Goal: Task Accomplishment & Management: Use online tool/utility

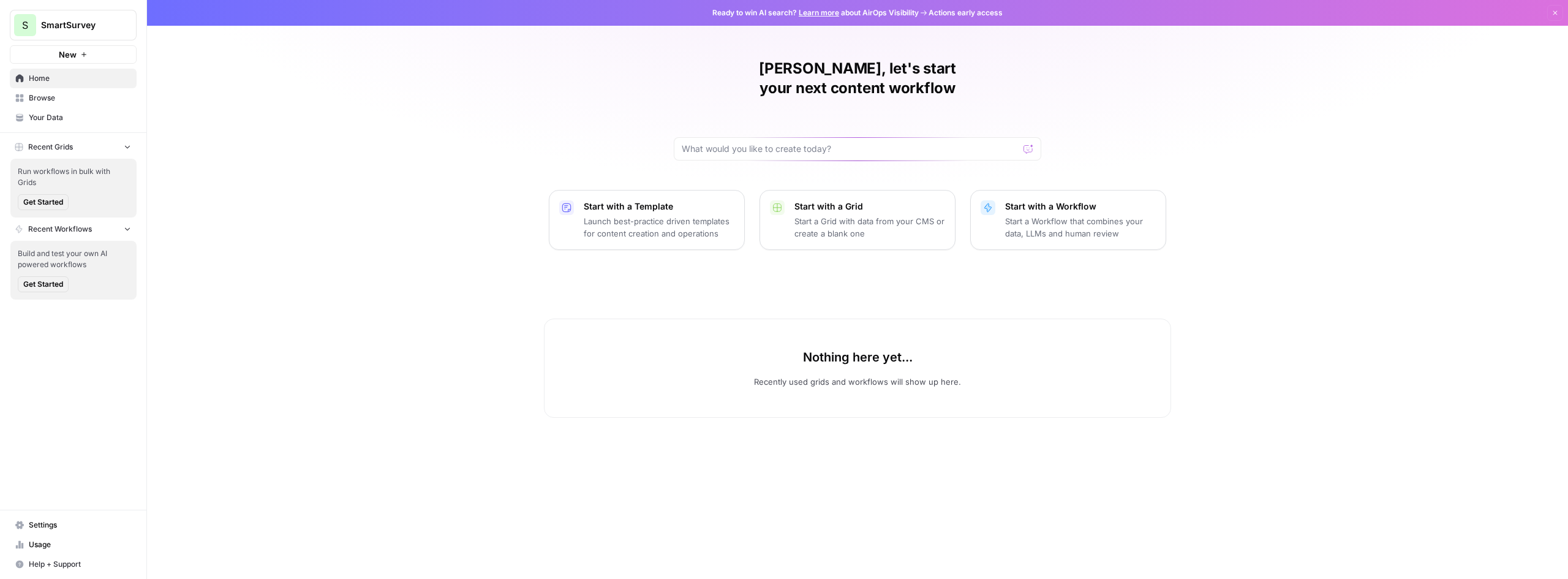
click at [55, 119] on span "Your Data" at bounding box center [80, 117] width 102 height 11
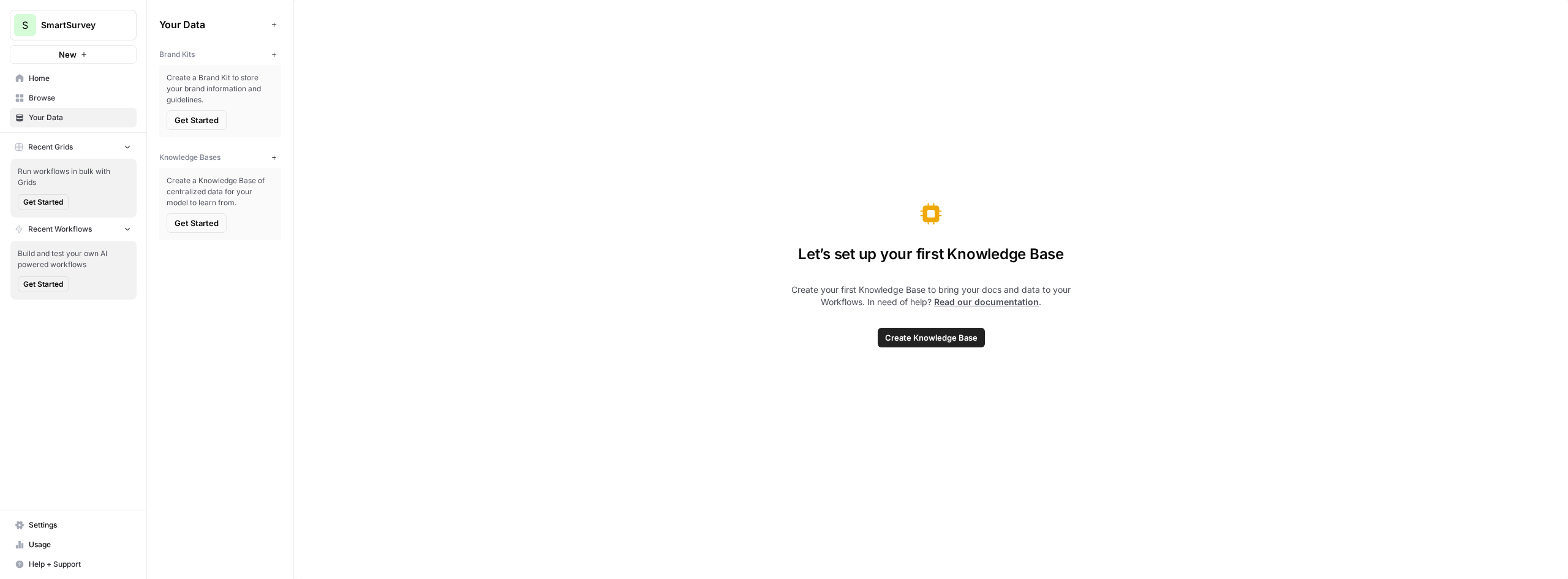
click at [45, 102] on span "Browse" at bounding box center [80, 98] width 102 height 11
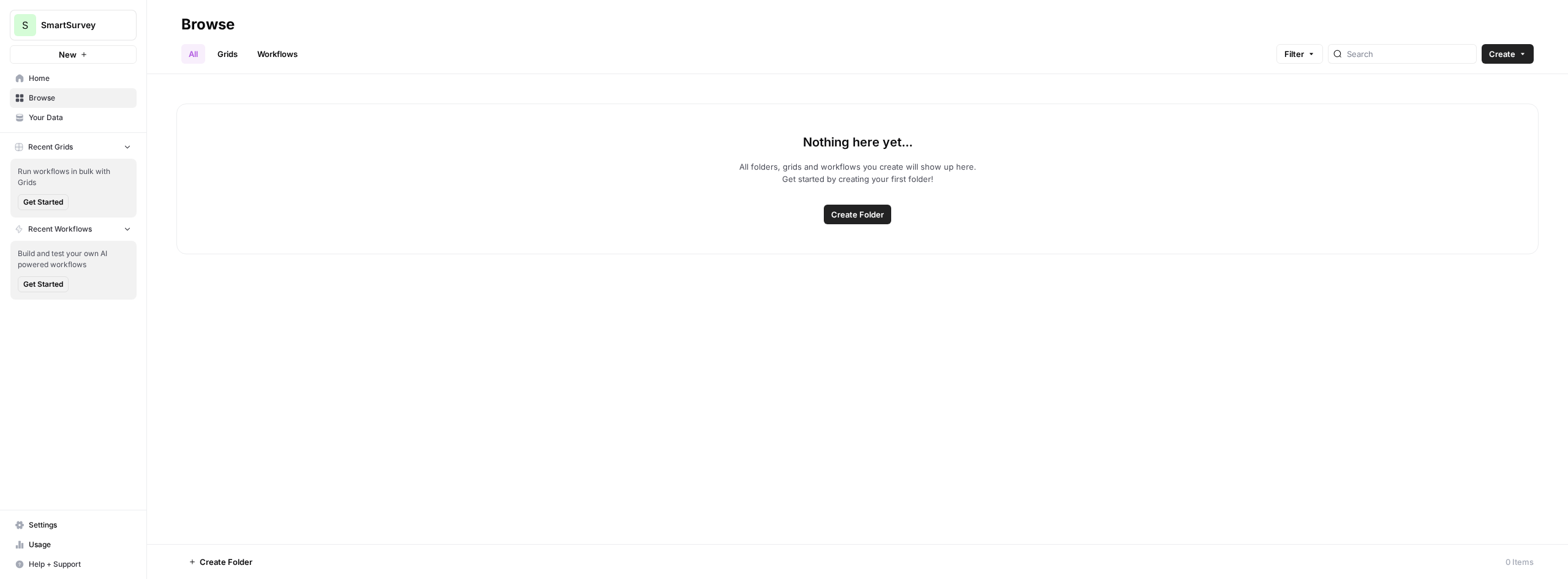
click at [42, 77] on span "Home" at bounding box center [80, 78] width 102 height 11
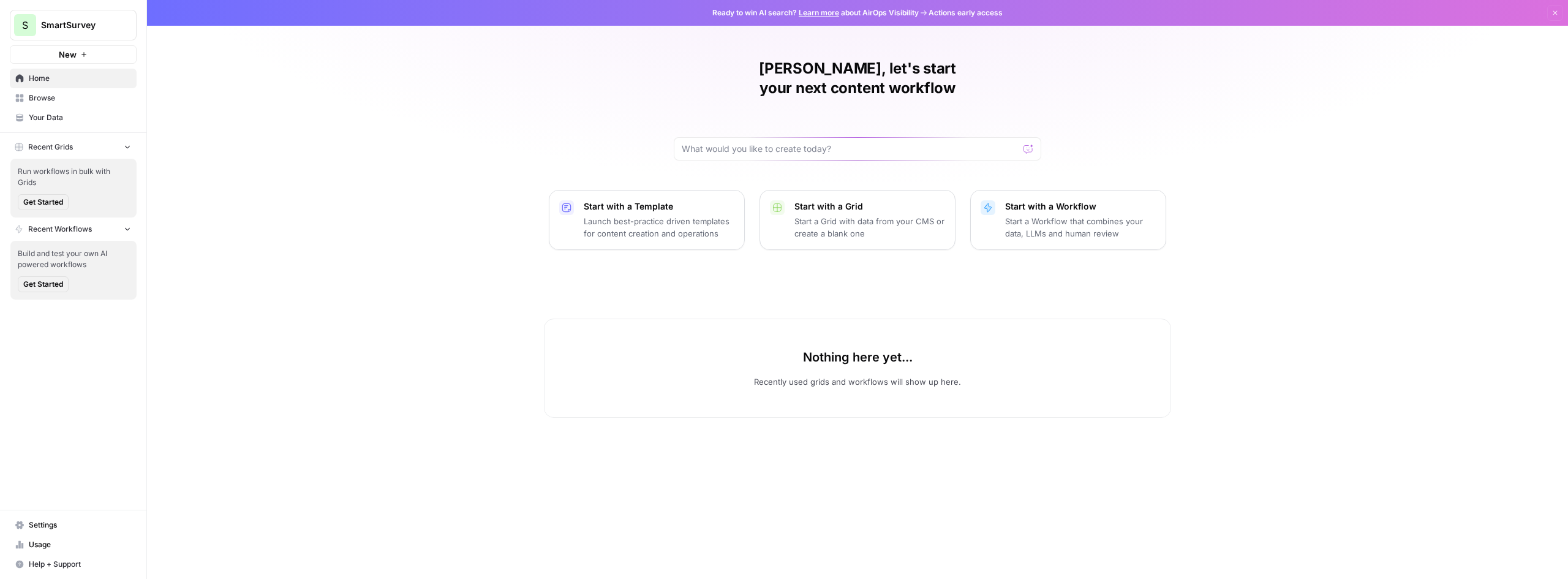
click at [126, 28] on icon "Workspace: SmartSurvey" at bounding box center [126, 25] width 13 height 13
click at [90, 92] on span "SmartSurvey" at bounding box center [113, 92] width 151 height 13
click at [47, 100] on span "Browse" at bounding box center [80, 98] width 102 height 11
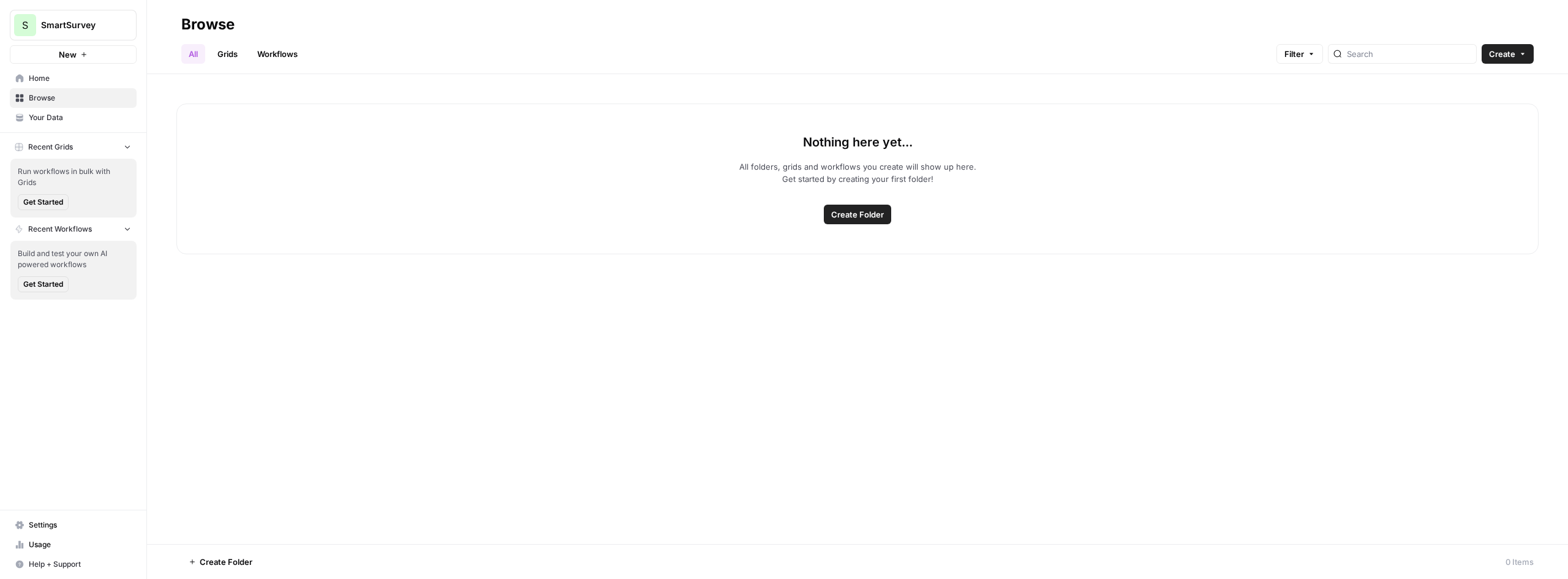
click at [47, 119] on span "Your Data" at bounding box center [80, 117] width 102 height 11
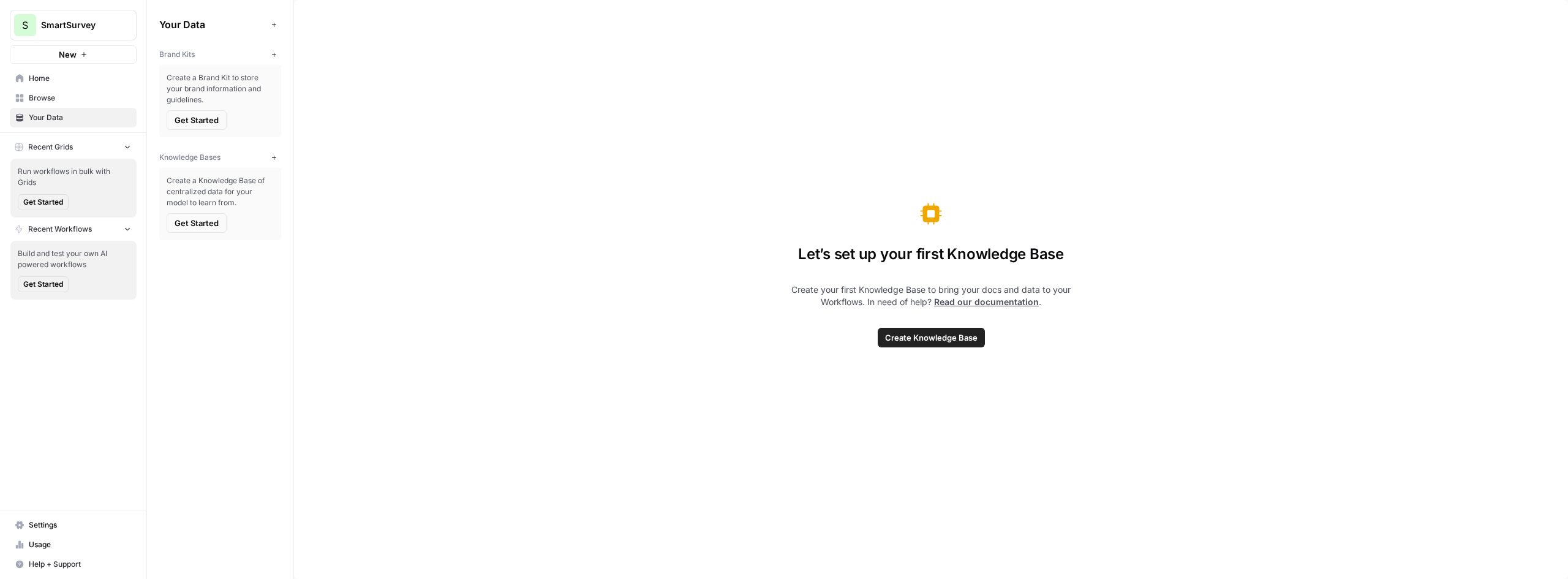
click at [47, 99] on span "Browse" at bounding box center [80, 98] width 102 height 11
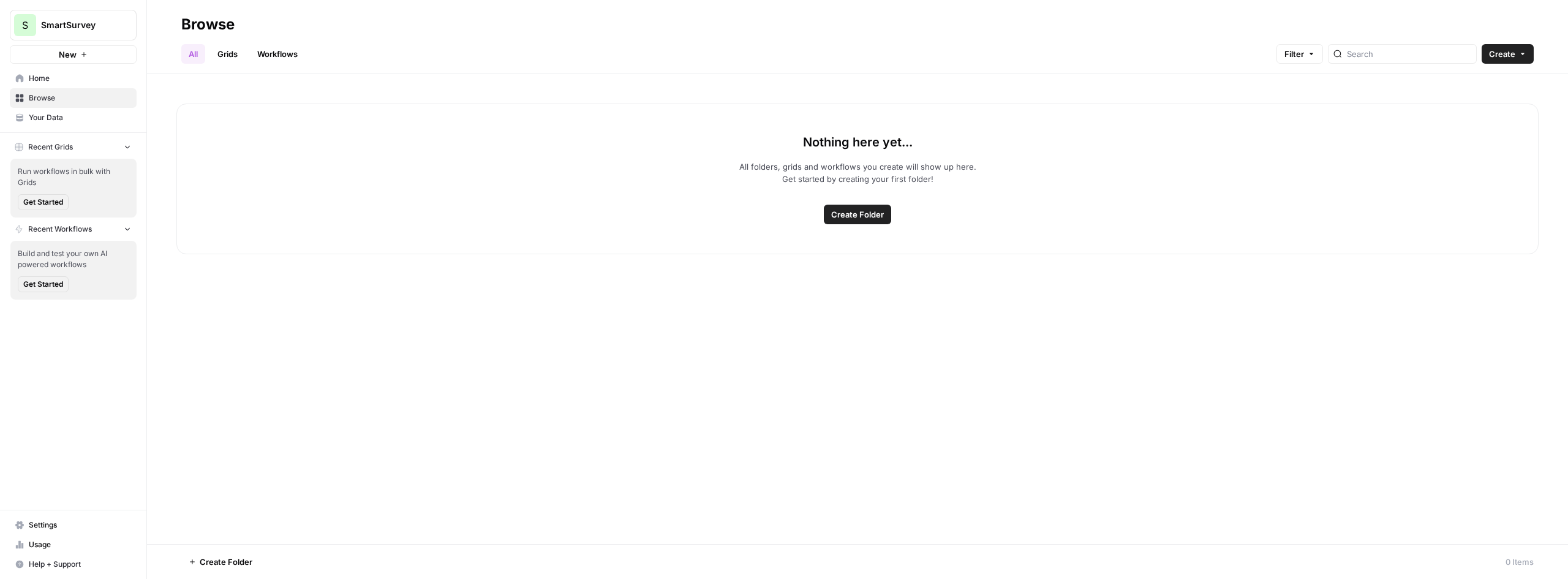
click at [43, 77] on span "Home" at bounding box center [80, 78] width 102 height 11
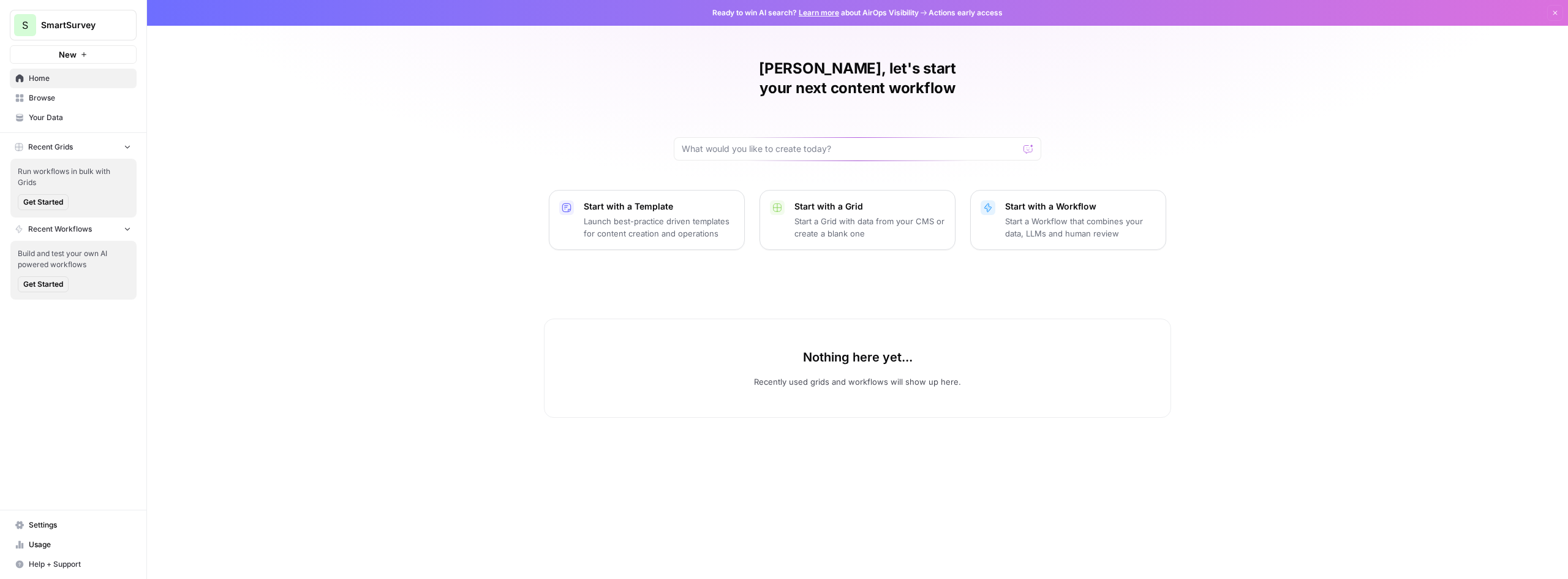
click at [1556, 9] on icon "button" at bounding box center [1555, 13] width 7 height 7
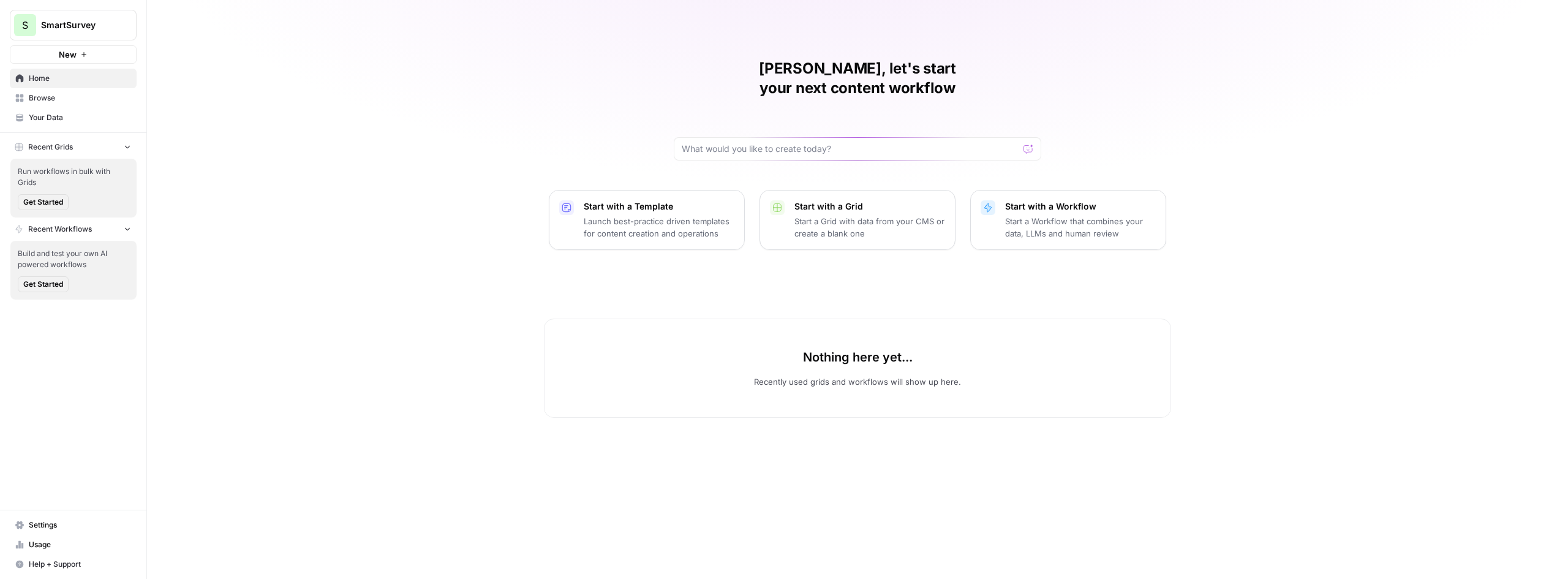
click at [44, 530] on link "Settings" at bounding box center [73, 526] width 127 height 20
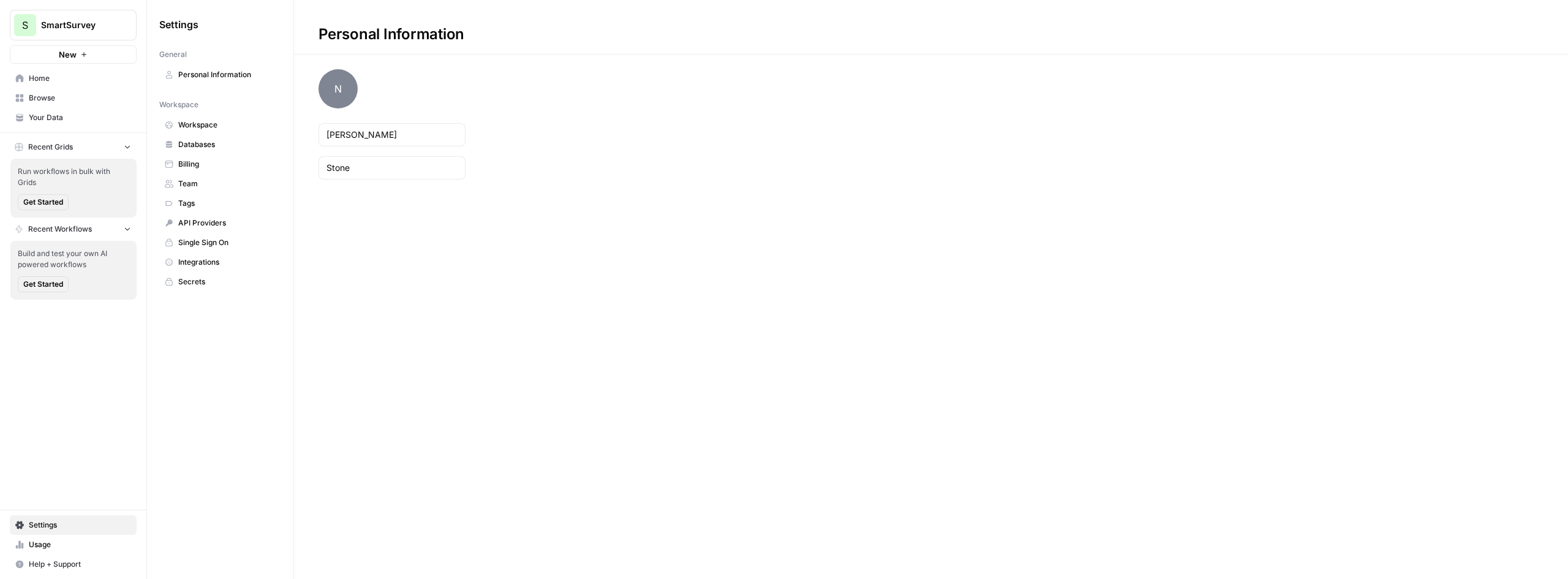
click at [187, 142] on span "Databases" at bounding box center [227, 144] width 98 height 11
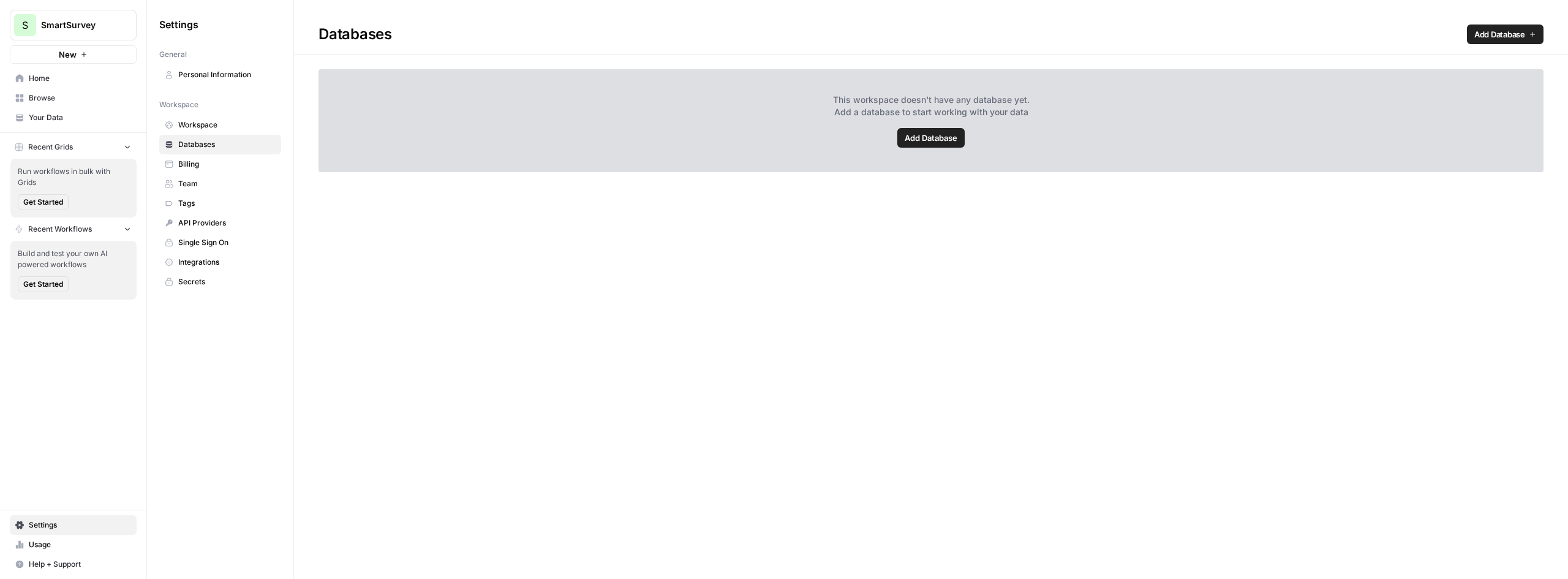
click at [188, 122] on span "Workspace" at bounding box center [227, 125] width 98 height 11
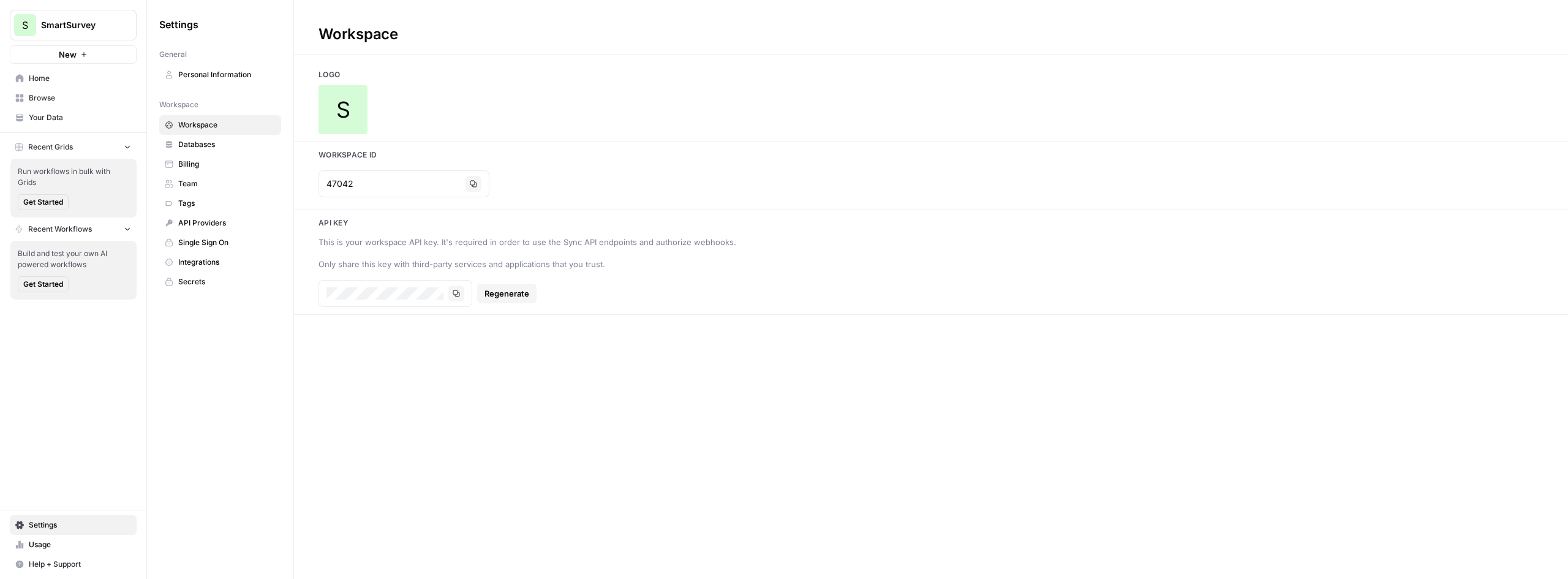
click at [51, 79] on span "Home" at bounding box center [80, 78] width 102 height 11
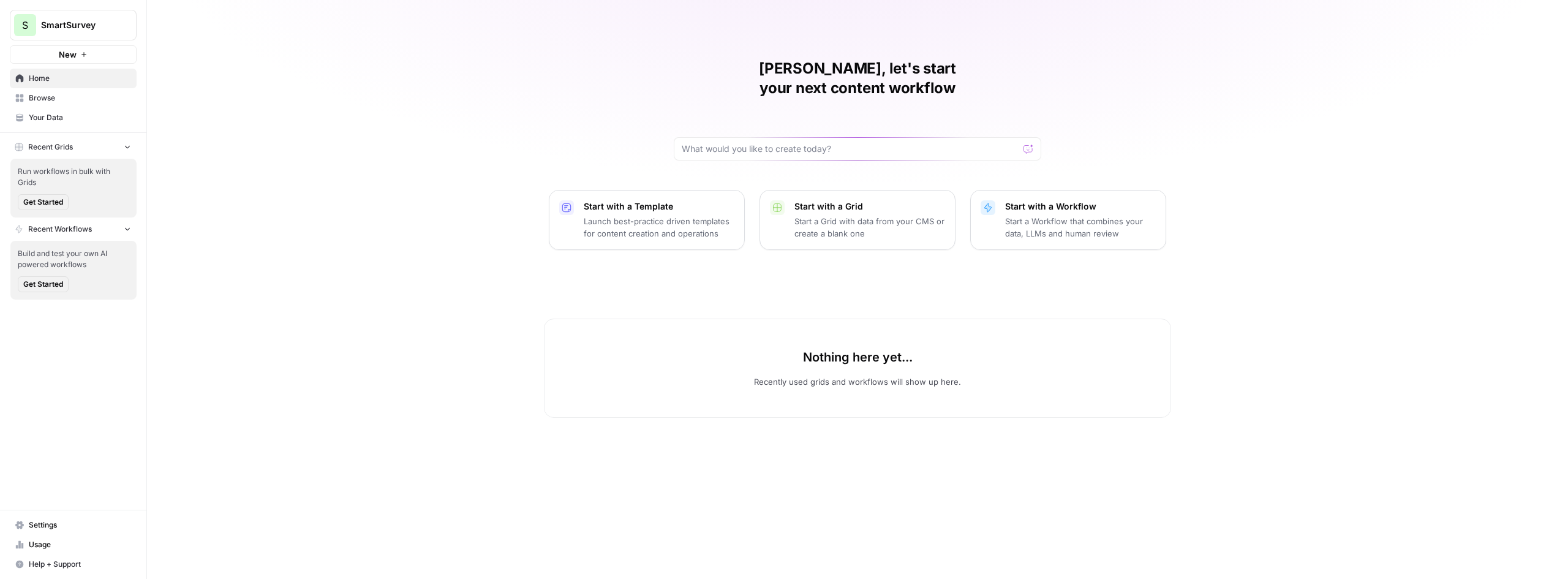
click at [74, 54] on span "New" at bounding box center [67, 54] width 18 height 13
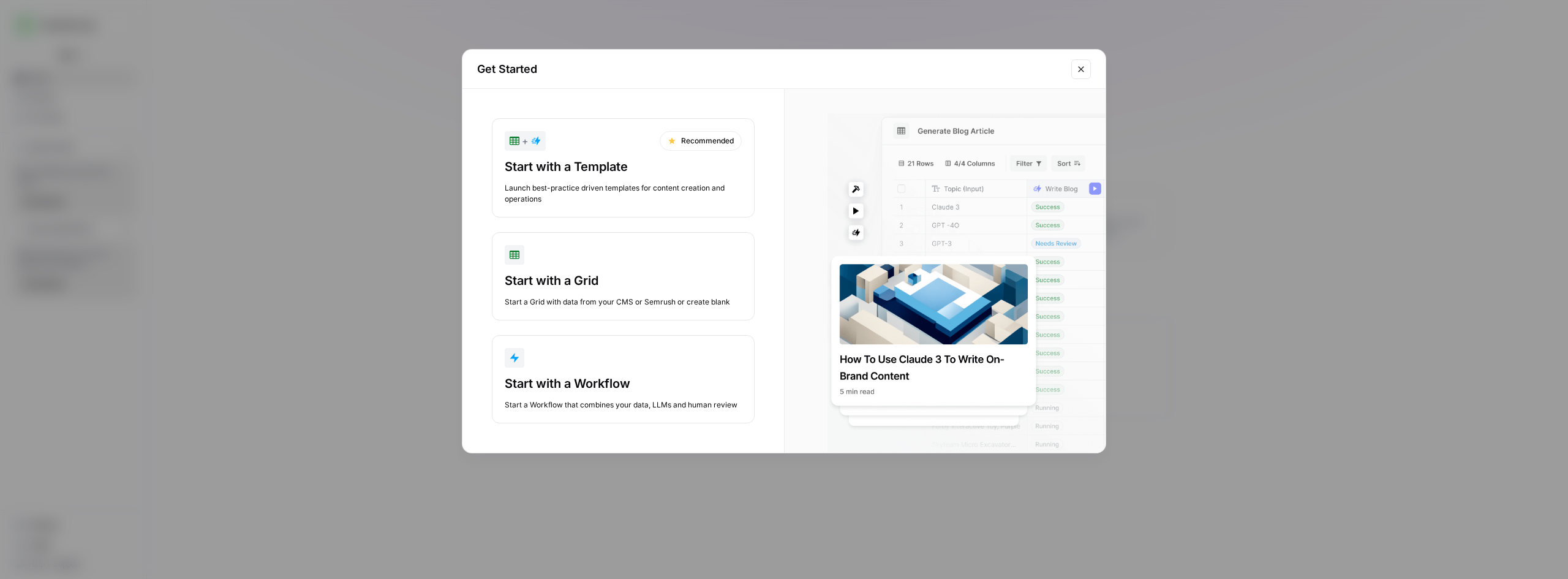
click at [1075, 71] on button "Close modal" at bounding box center [1082, 69] width 20 height 20
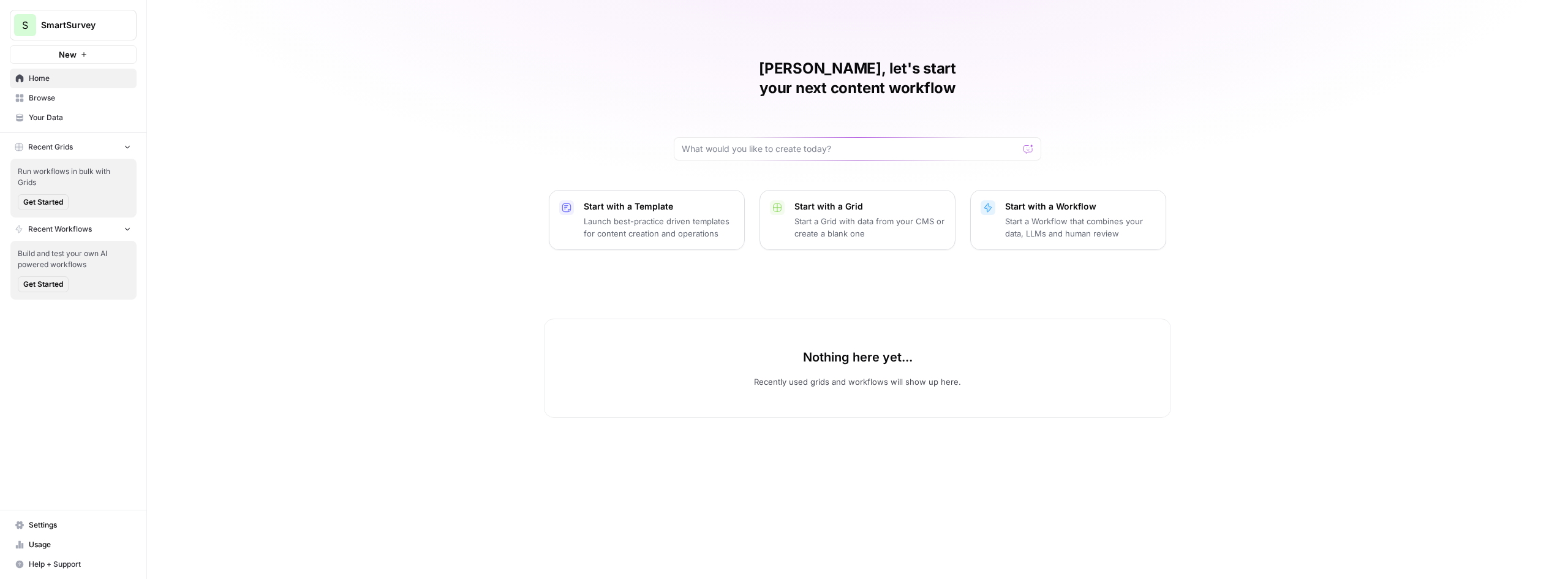
click at [42, 522] on span "Settings" at bounding box center [80, 525] width 102 height 11
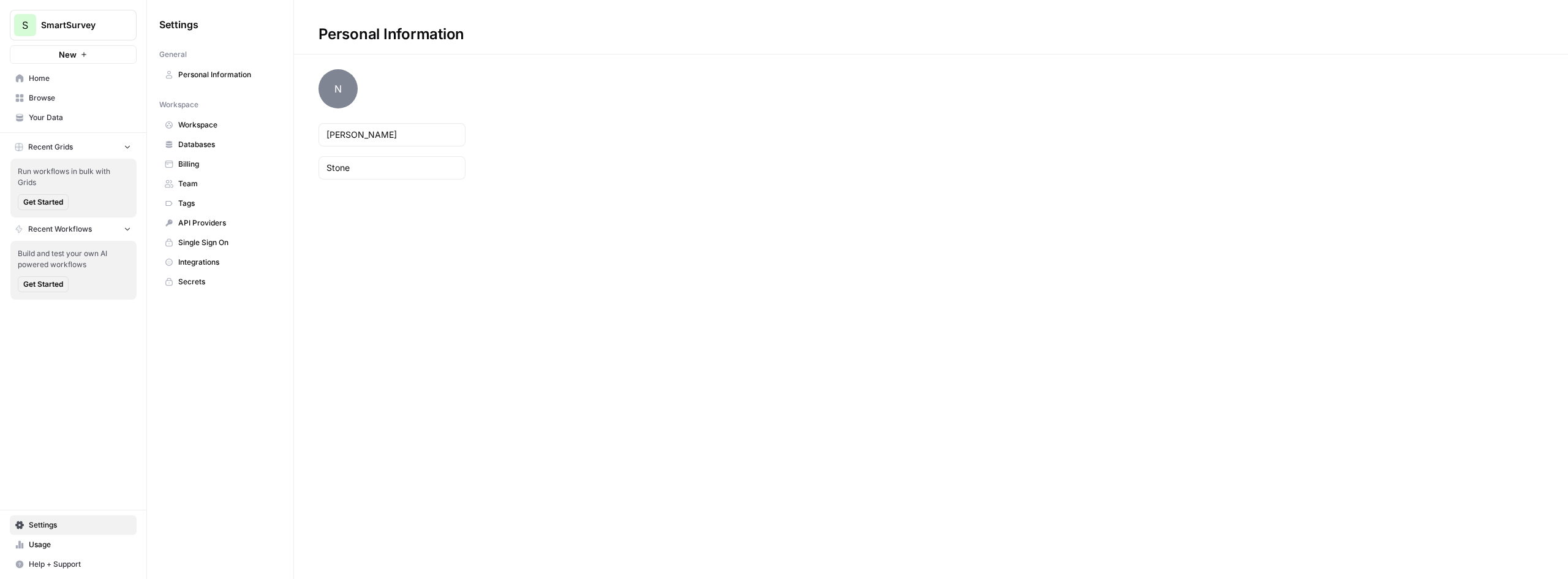
click at [195, 160] on span "Billing" at bounding box center [227, 164] width 98 height 11
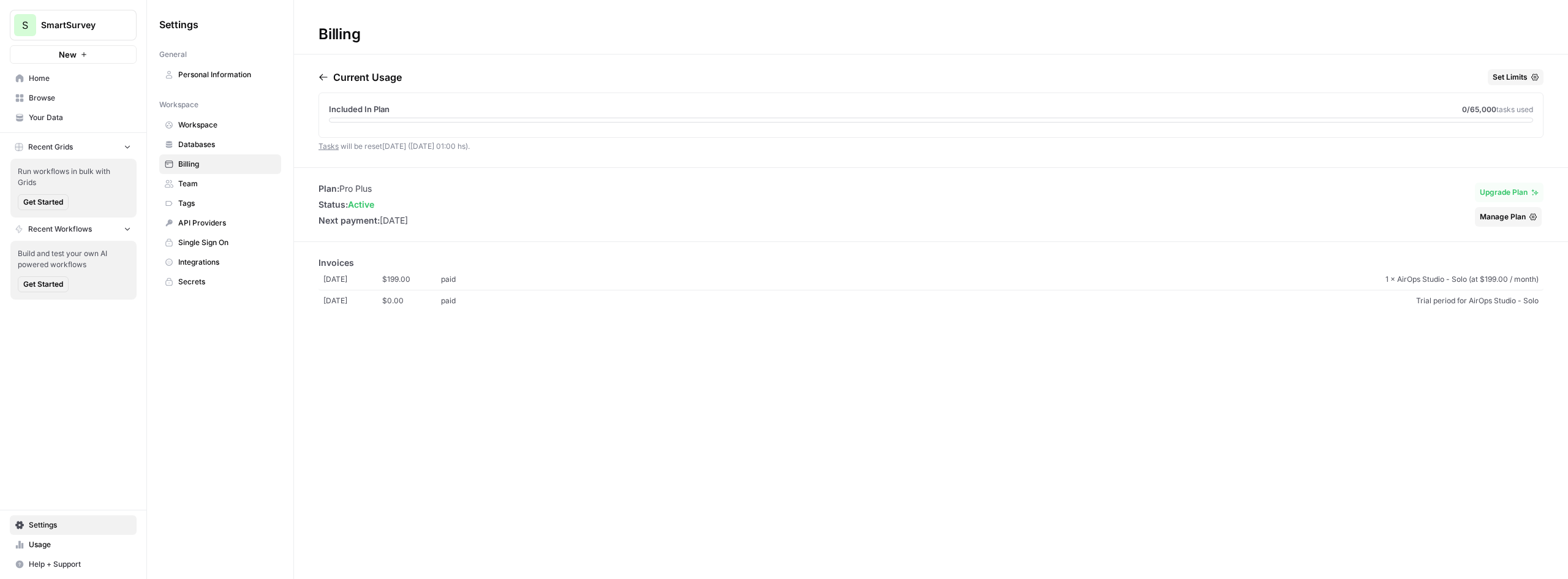
click at [1519, 208] on button "Manage Plan" at bounding box center [1508, 217] width 67 height 20
click at [39, 71] on link "Home" at bounding box center [73, 78] width 127 height 20
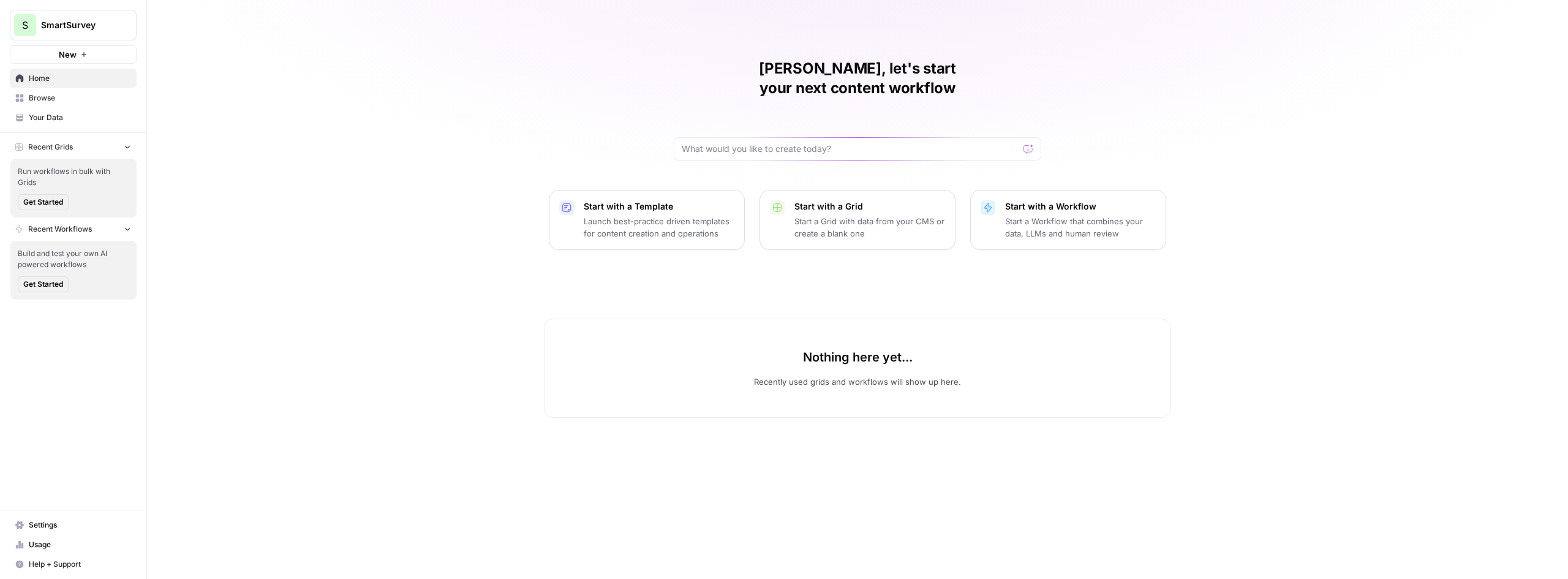
click at [105, 32] on button "S SmartSurvey" at bounding box center [73, 25] width 127 height 30
click at [68, 95] on span "SmartSurvey" at bounding box center [113, 92] width 151 height 13
click at [94, 28] on span "SmartSurvey" at bounding box center [78, 25] width 74 height 13
click at [102, 28] on span "SmartSurvey" at bounding box center [78, 25] width 74 height 13
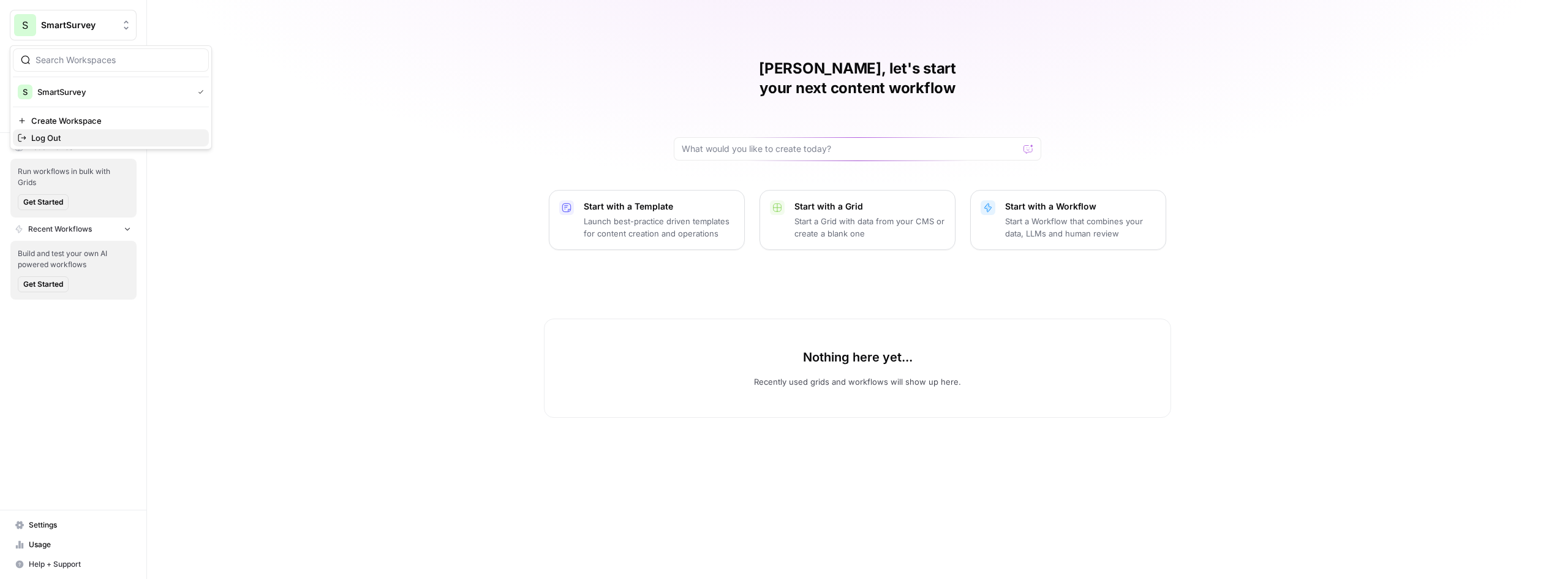
click at [59, 138] on span "Log Out" at bounding box center [115, 138] width 168 height 13
click at [123, 223] on button "Recent Workflows" at bounding box center [73, 229] width 127 height 18
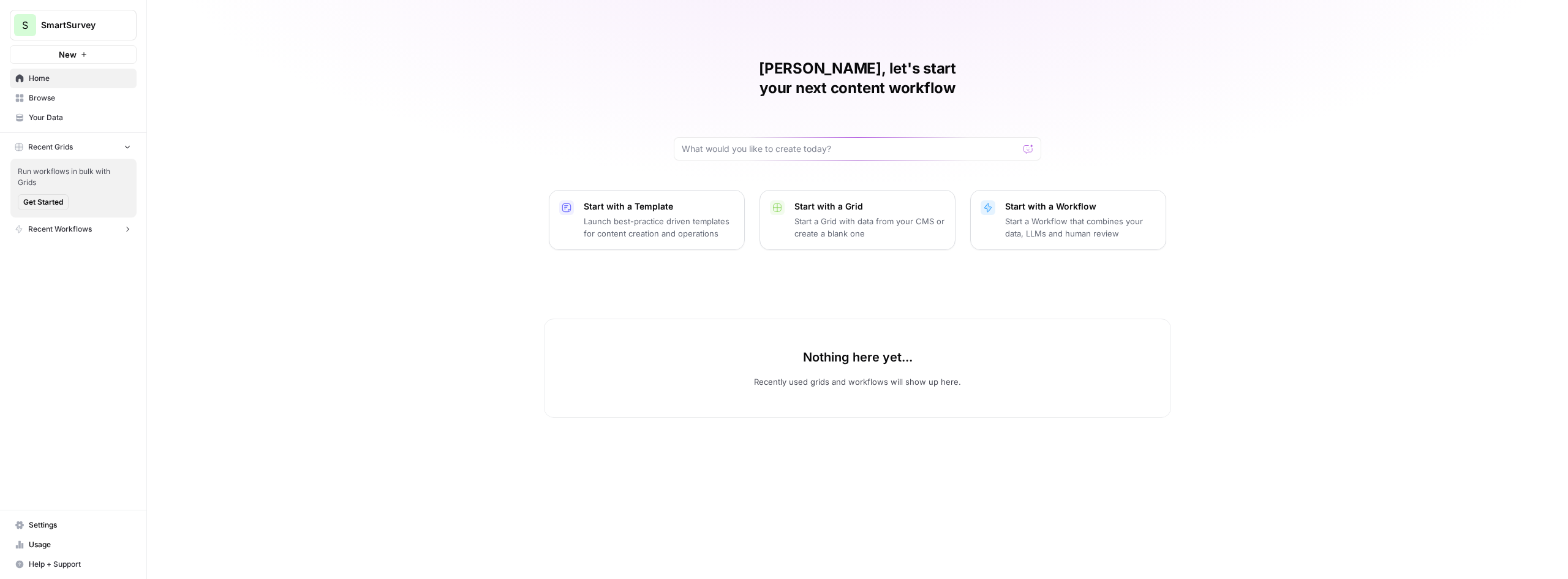
click at [124, 228] on icon "button" at bounding box center [127, 229] width 9 height 9
click at [78, 53] on button "New" at bounding box center [73, 55] width 127 height 18
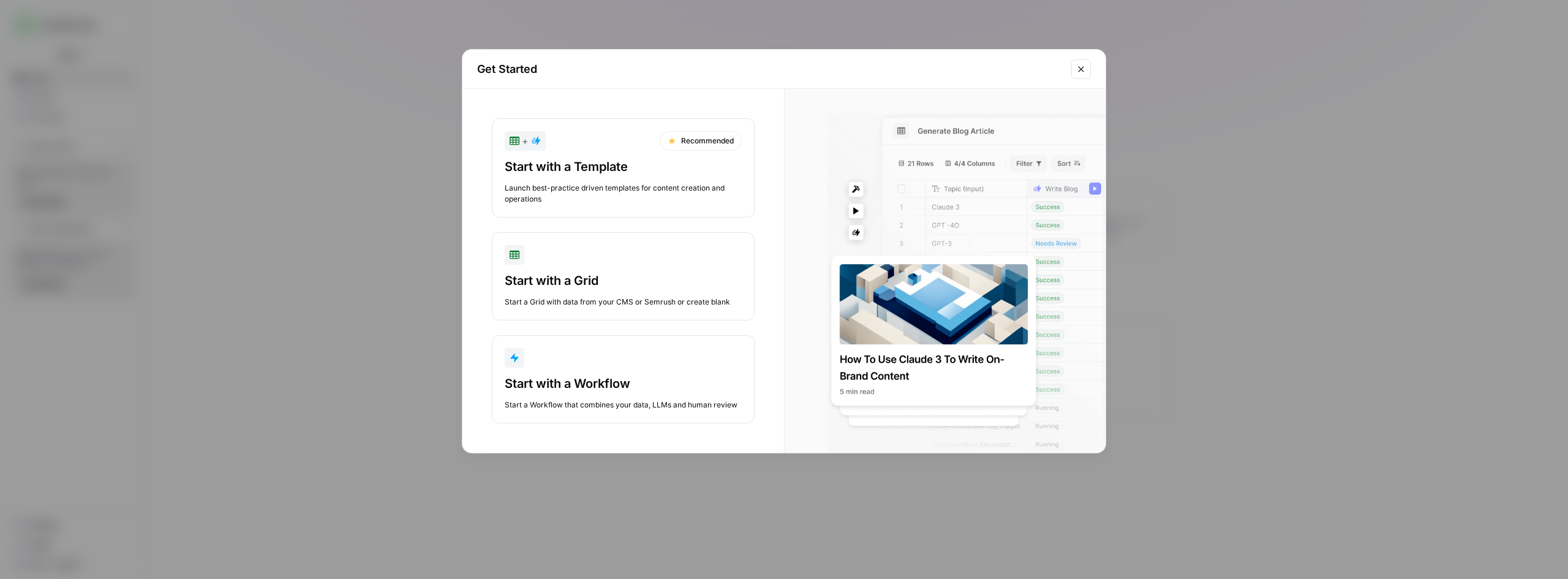
click at [1081, 67] on icon "Close modal" at bounding box center [1081, 69] width 10 height 10
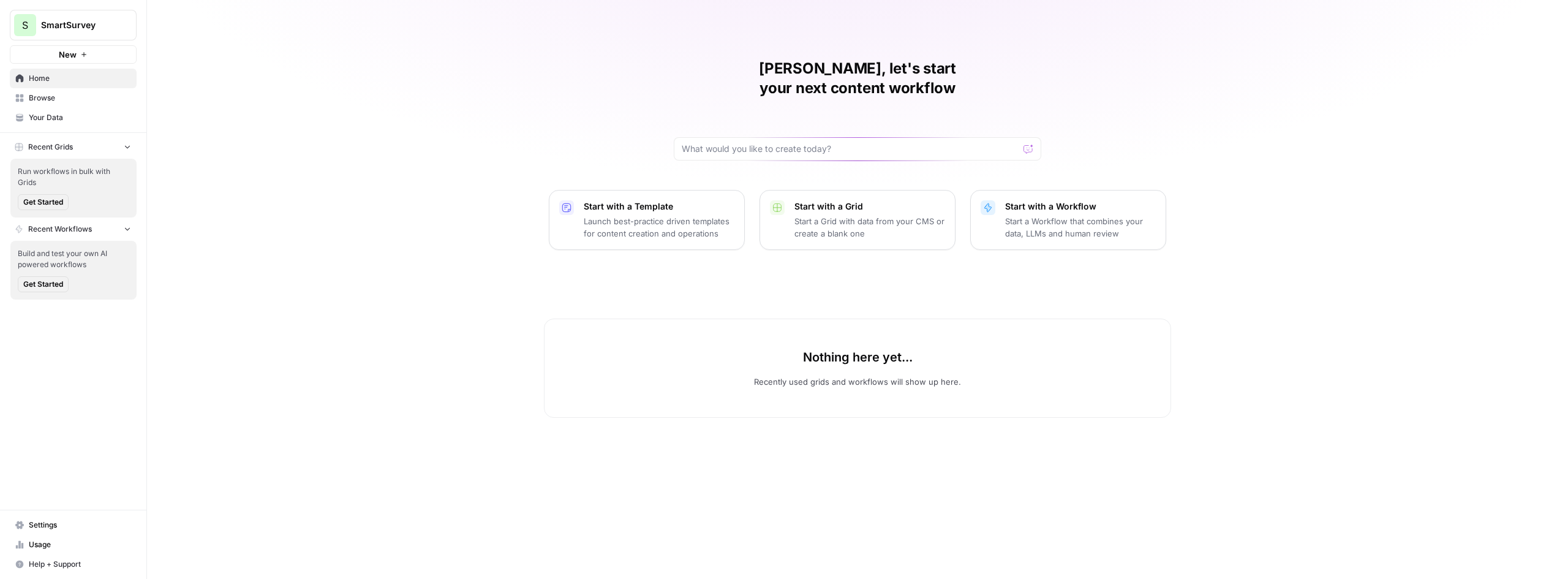
click at [58, 91] on link "Browse" at bounding box center [73, 98] width 127 height 20
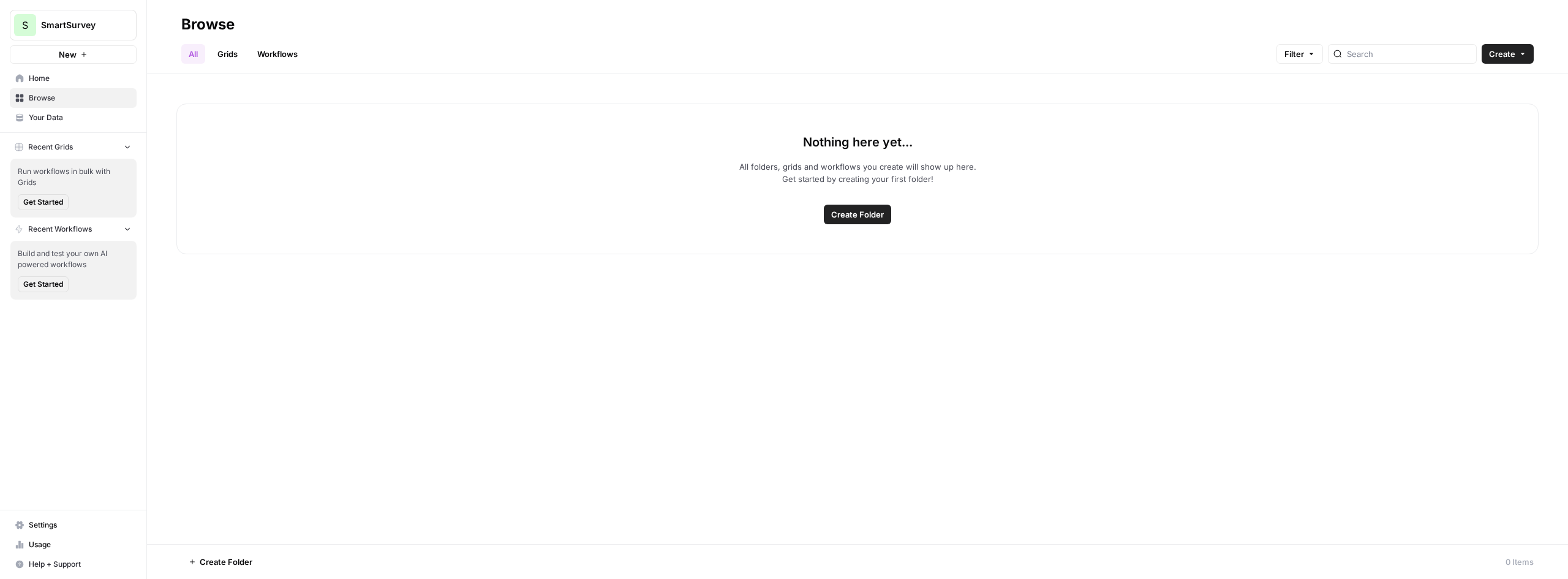
click at [48, 116] on span "Your Data" at bounding box center [80, 117] width 102 height 11
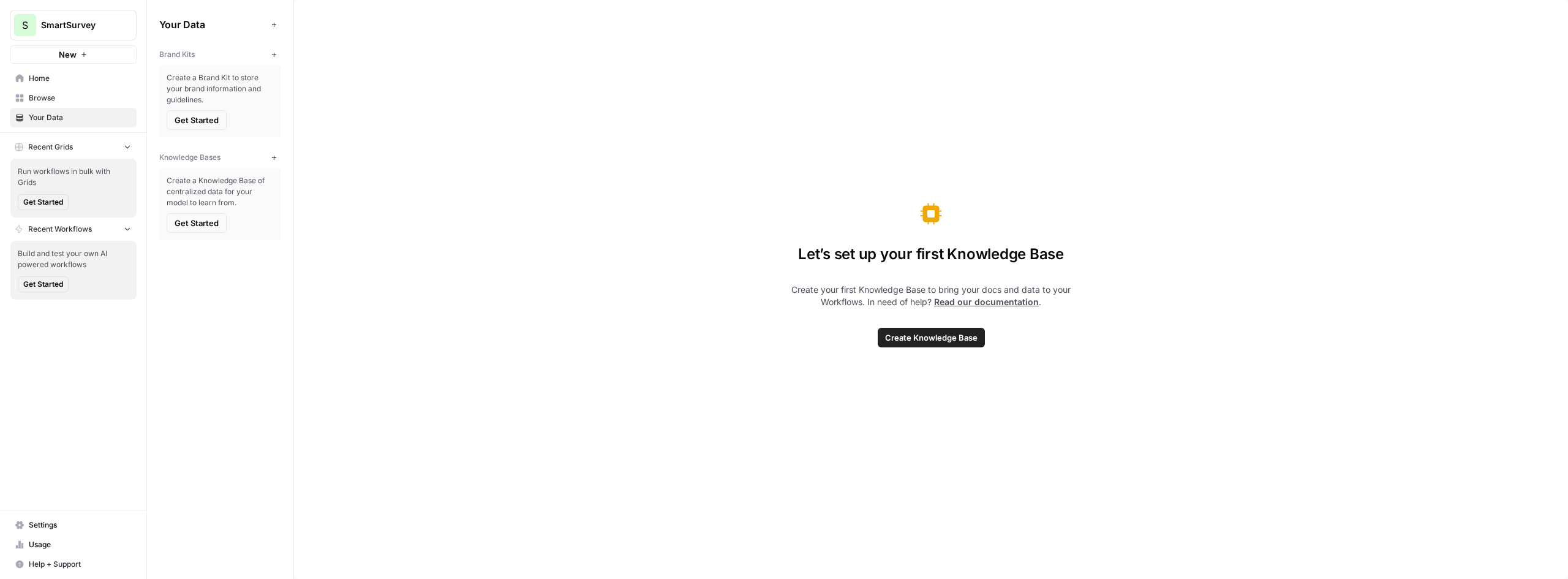
click at [47, 98] on span "Browse" at bounding box center [80, 98] width 102 height 11
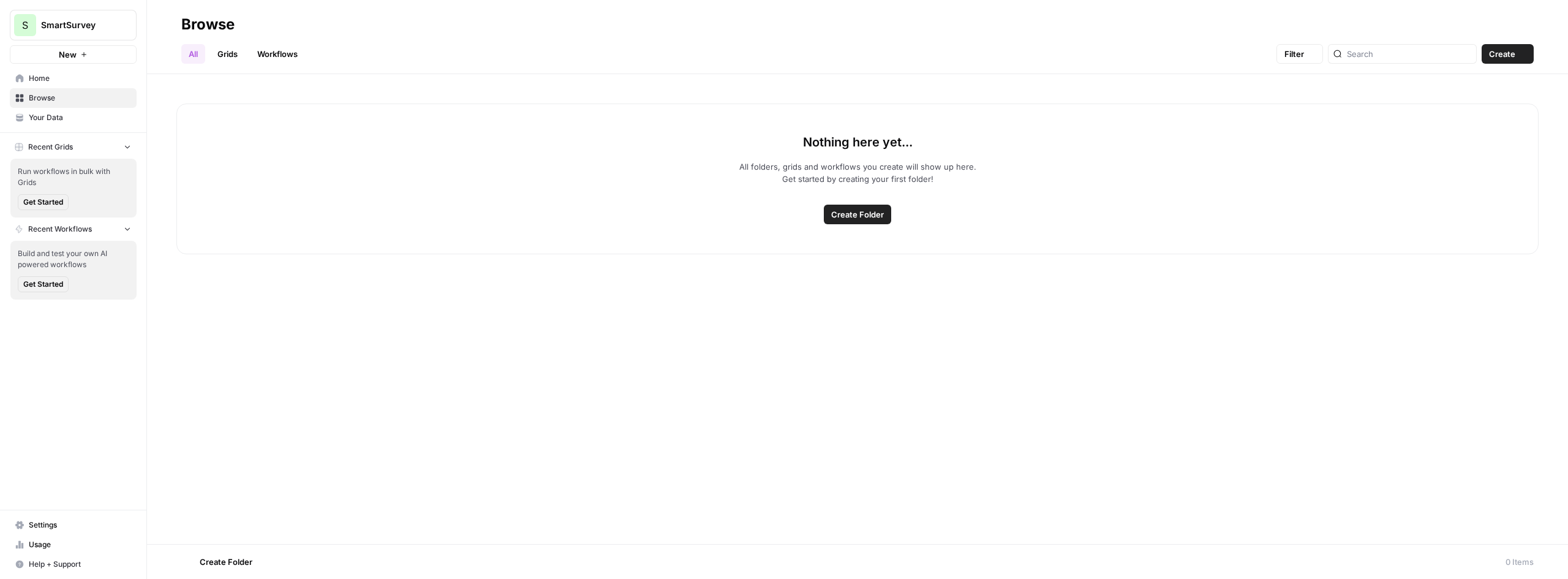
click at [49, 80] on span "Home" at bounding box center [80, 78] width 102 height 11
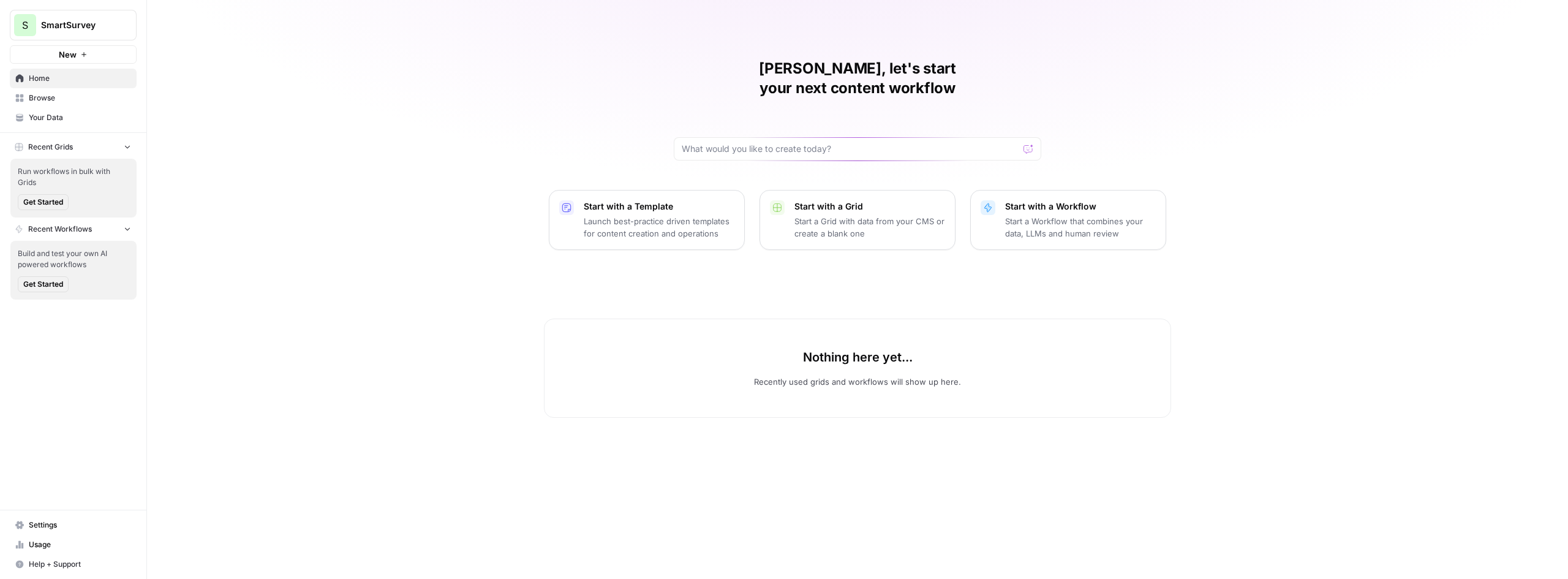
click at [34, 524] on span "Settings" at bounding box center [80, 525] width 102 height 11
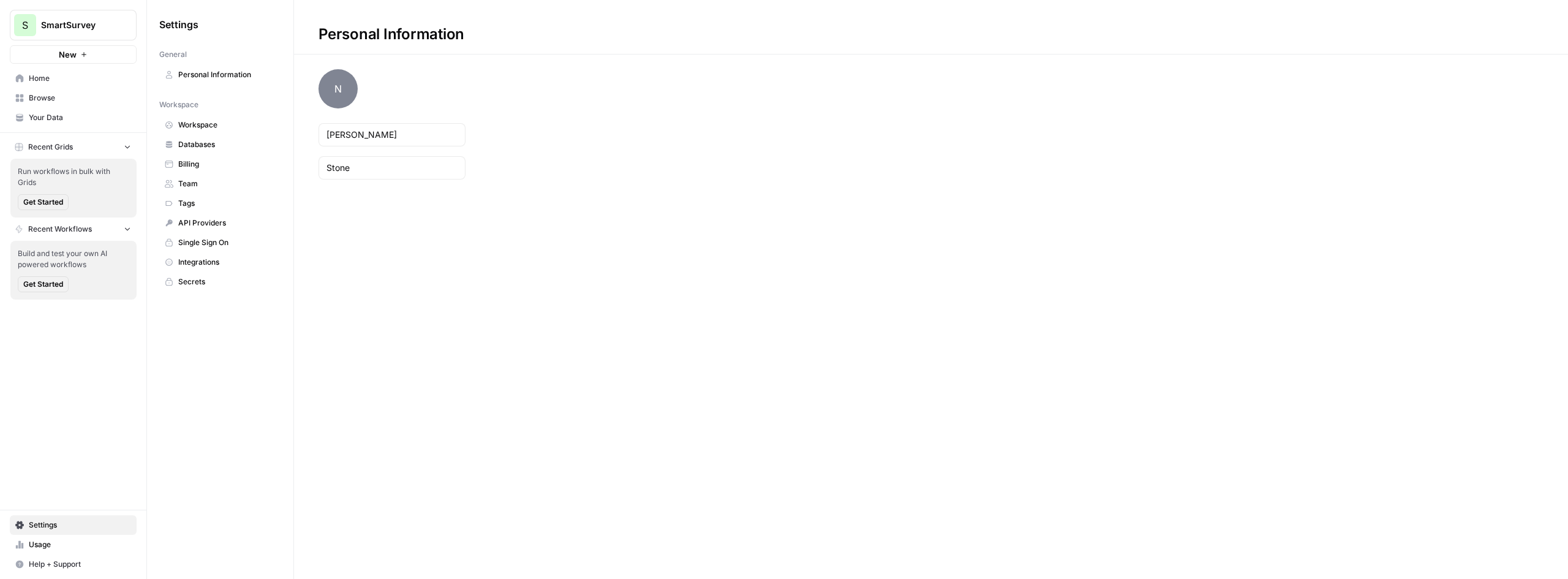
click at [203, 159] on span "Billing" at bounding box center [227, 164] width 98 height 11
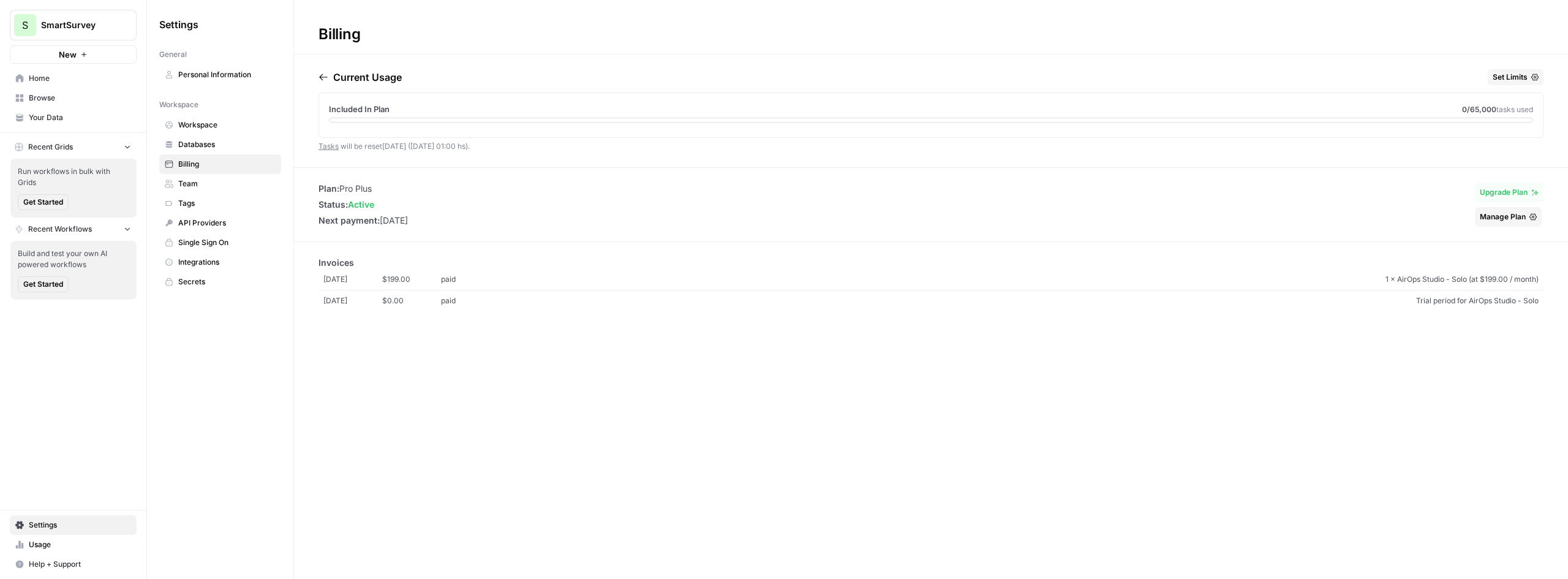
click at [1523, 186] on button "Upgrade Plan" at bounding box center [1509, 193] width 69 height 20
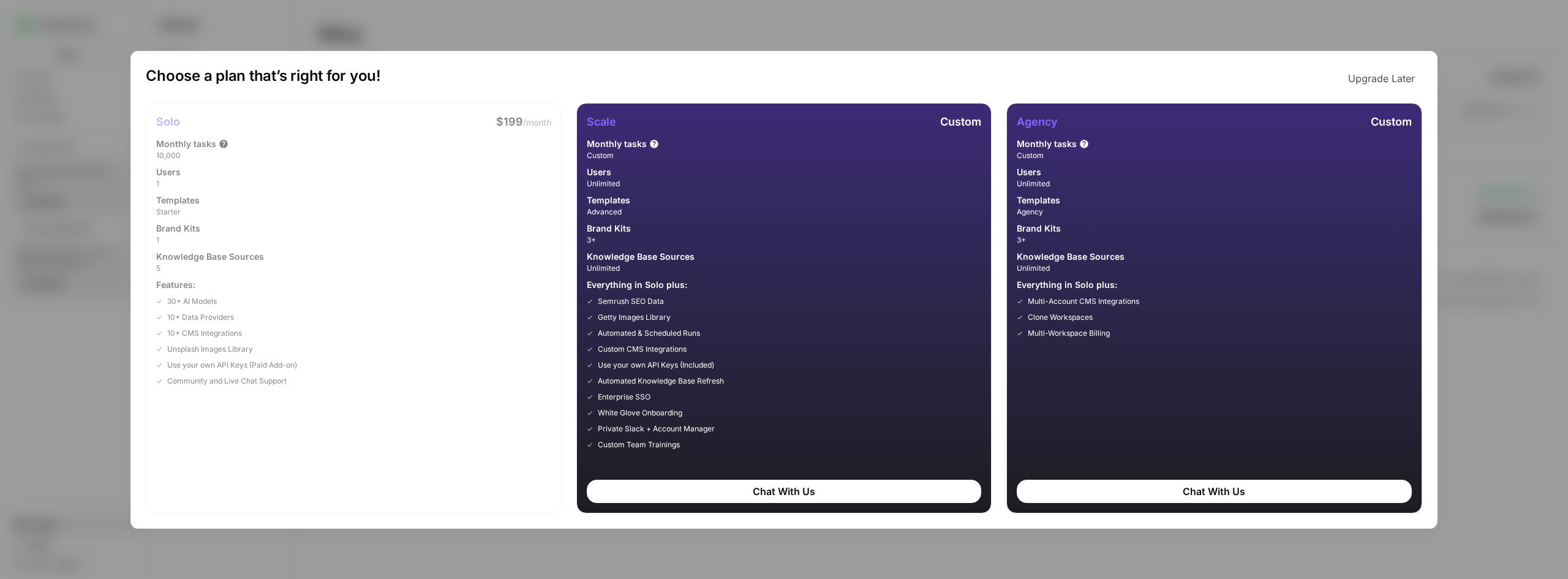
click at [1477, 72] on div "Choose a plan that’s right for you! Upgrade Later Solo $199 /month Monthly task…" at bounding box center [784, 290] width 1568 height 579
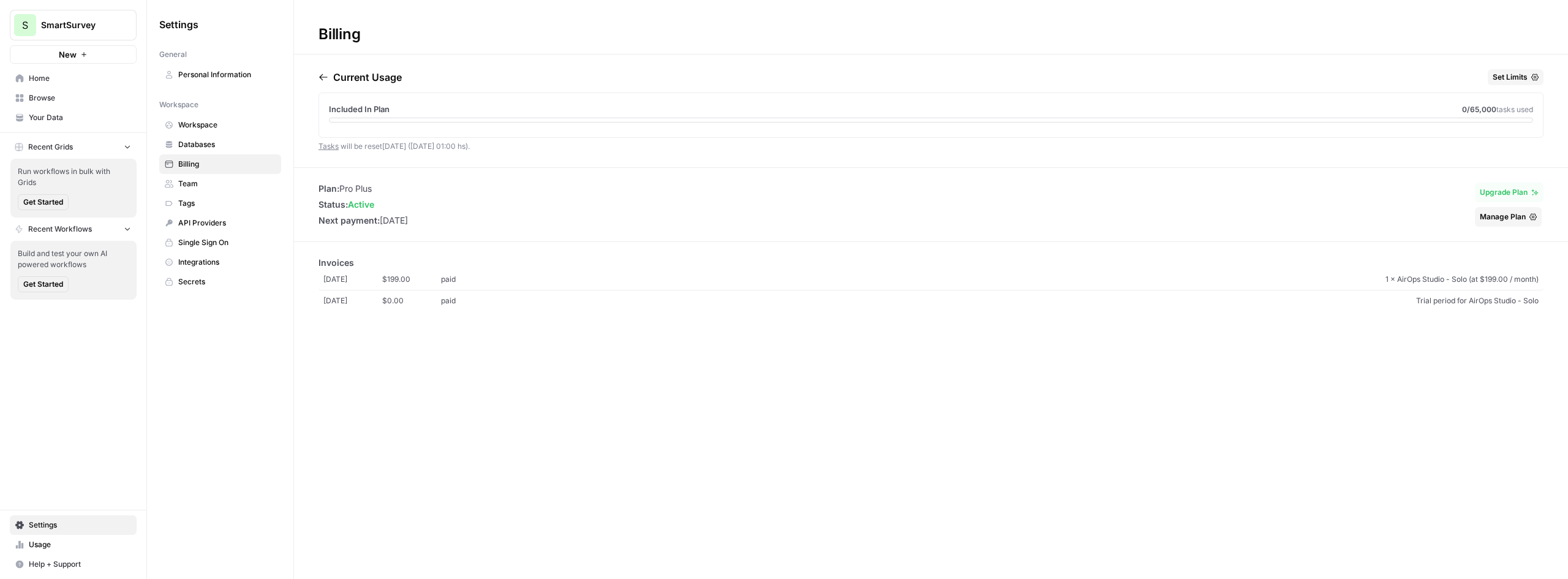
click at [217, 119] on span "Workspace" at bounding box center [227, 125] width 98 height 11
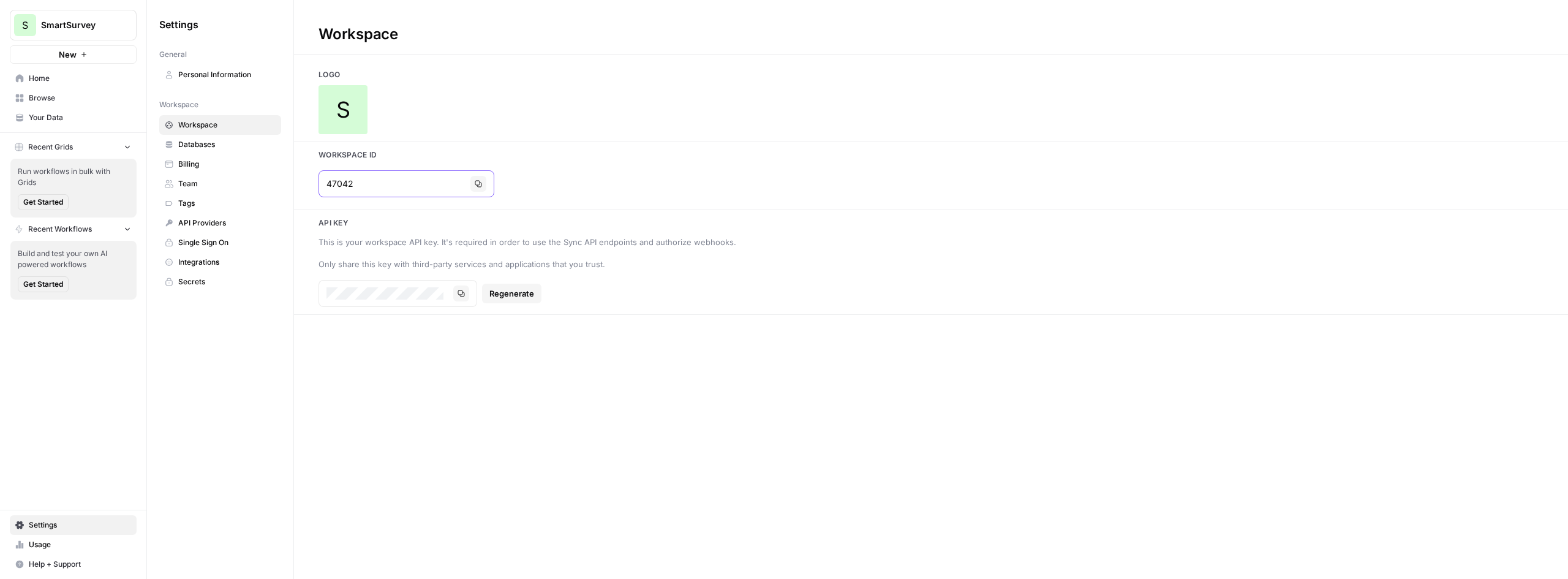
drag, startPoint x: 374, startPoint y: 187, endPoint x: 251, endPoint y: 162, distance: 125.5
click at [251, 162] on div "Settings General Personal Information Workspace Workspace Databases Billing Tea…" at bounding box center [857, 290] width 1421 height 579
click at [48, 74] on span "Home" at bounding box center [80, 78] width 102 height 11
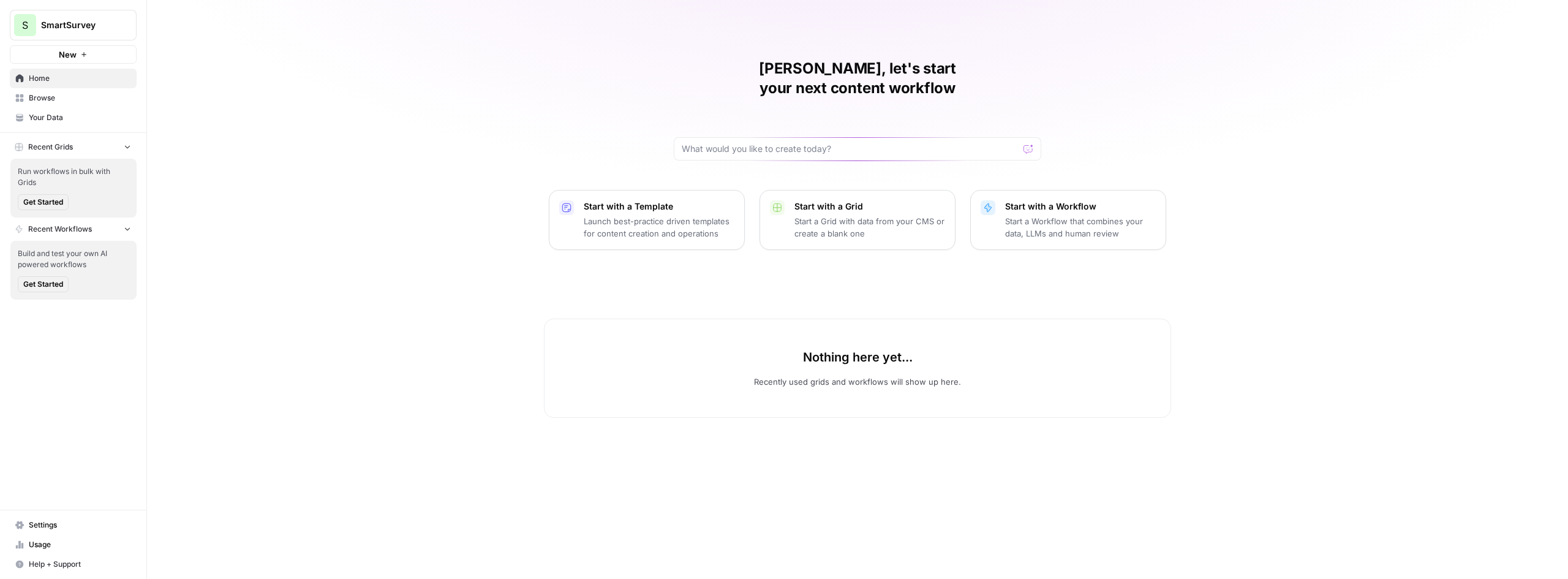
click at [36, 98] on span "Browse" at bounding box center [80, 98] width 102 height 11
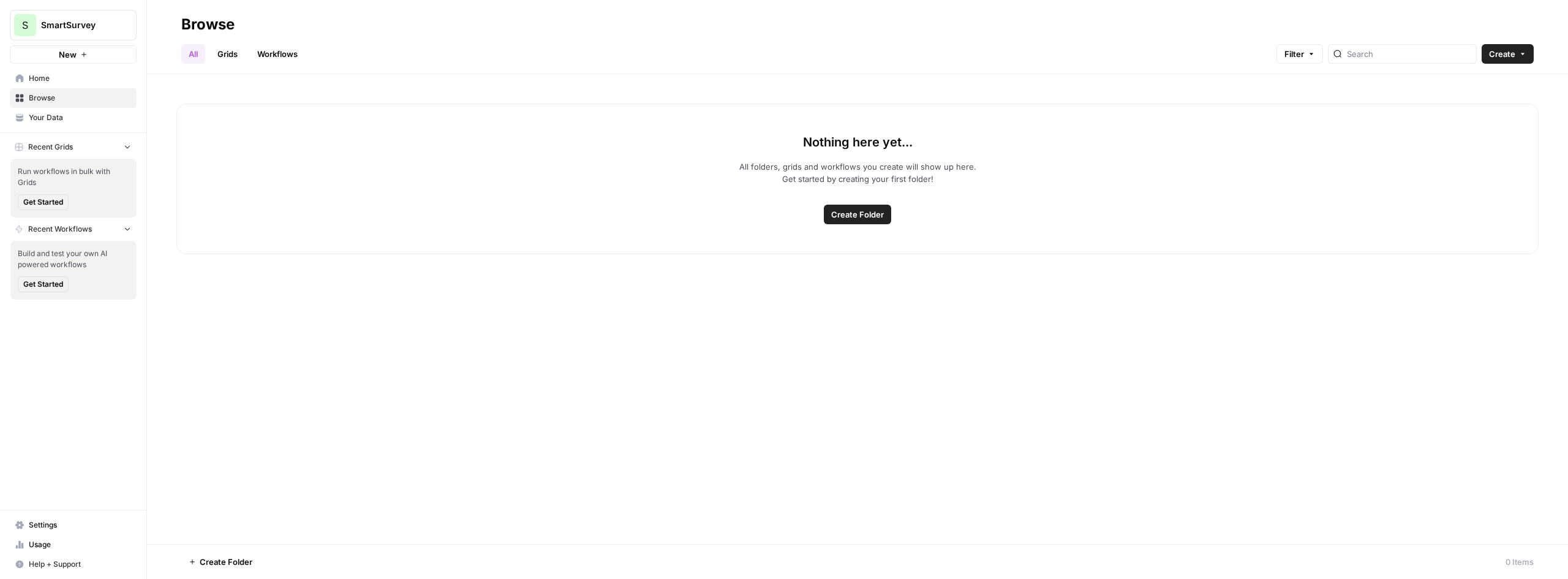
click at [227, 55] on link "Grids" at bounding box center [227, 54] width 35 height 20
click at [297, 59] on link "Workflows" at bounding box center [277, 54] width 55 height 20
click at [227, 49] on link "Grids" at bounding box center [227, 54] width 35 height 20
click at [187, 46] on link "All" at bounding box center [193, 54] width 24 height 20
click at [36, 530] on span "Settings" at bounding box center [80, 525] width 102 height 11
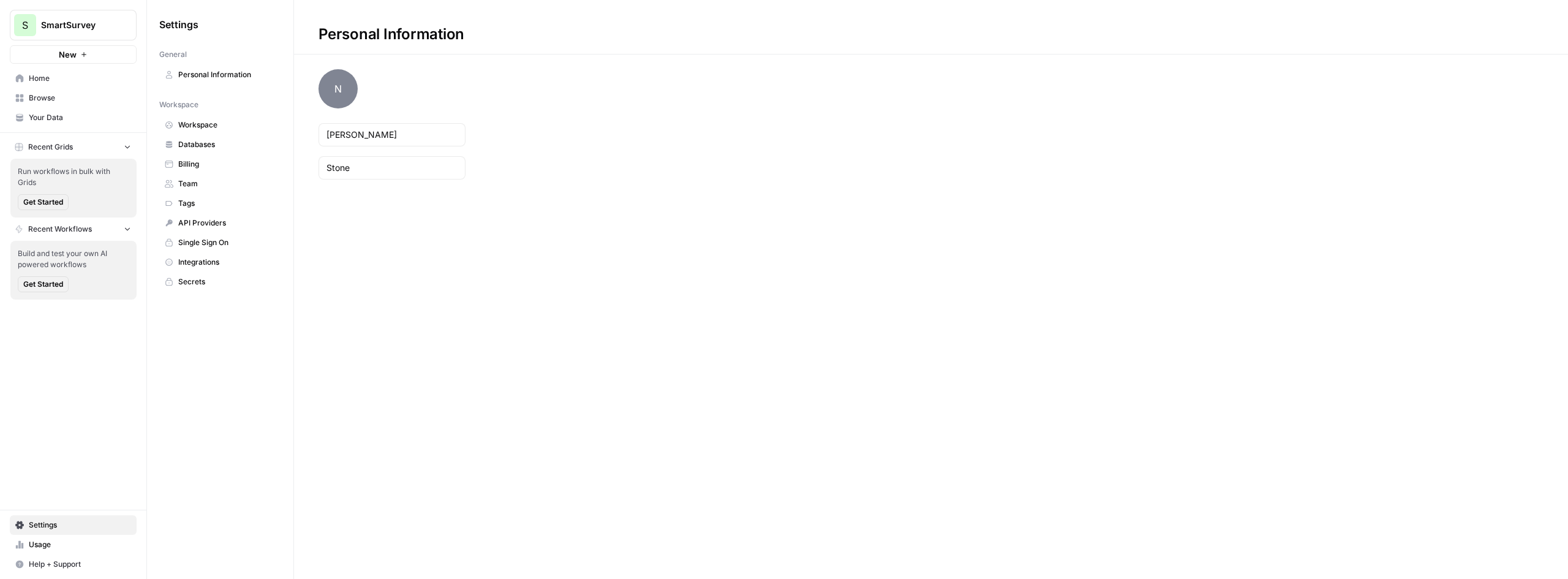
click at [200, 178] on link "Team" at bounding box center [220, 184] width 122 height 20
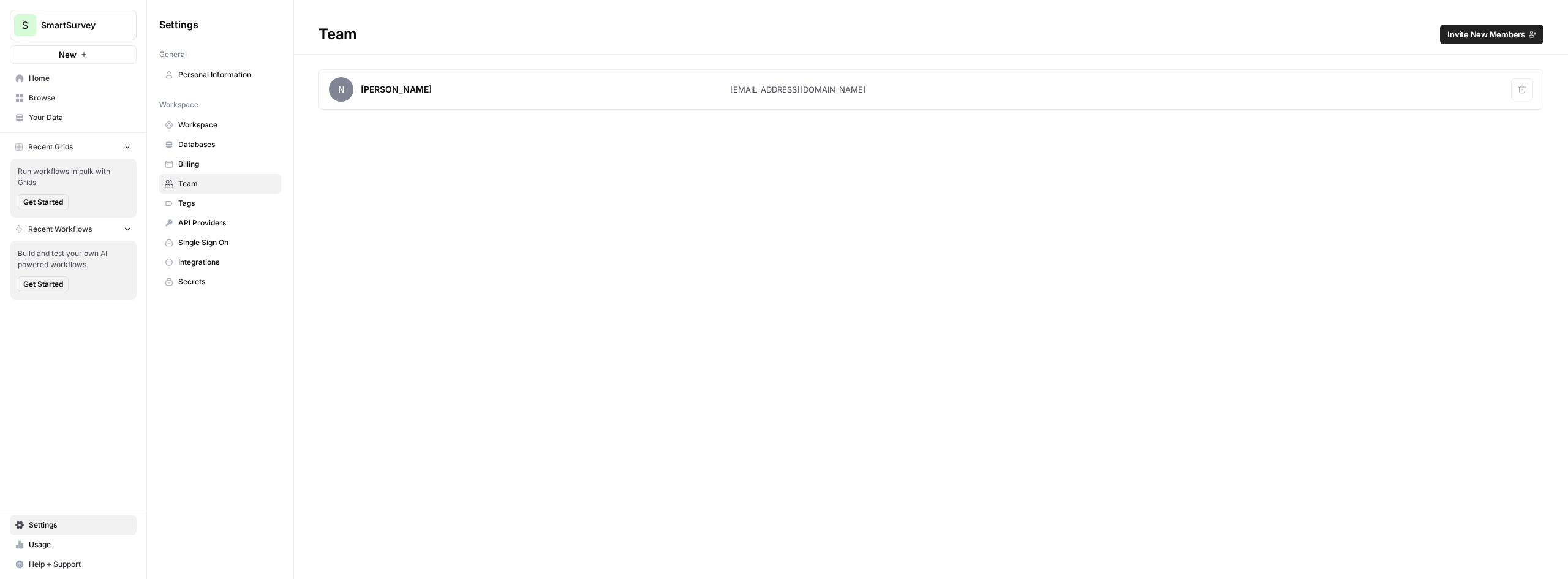
click at [195, 255] on link "Integrations" at bounding box center [220, 262] width 122 height 20
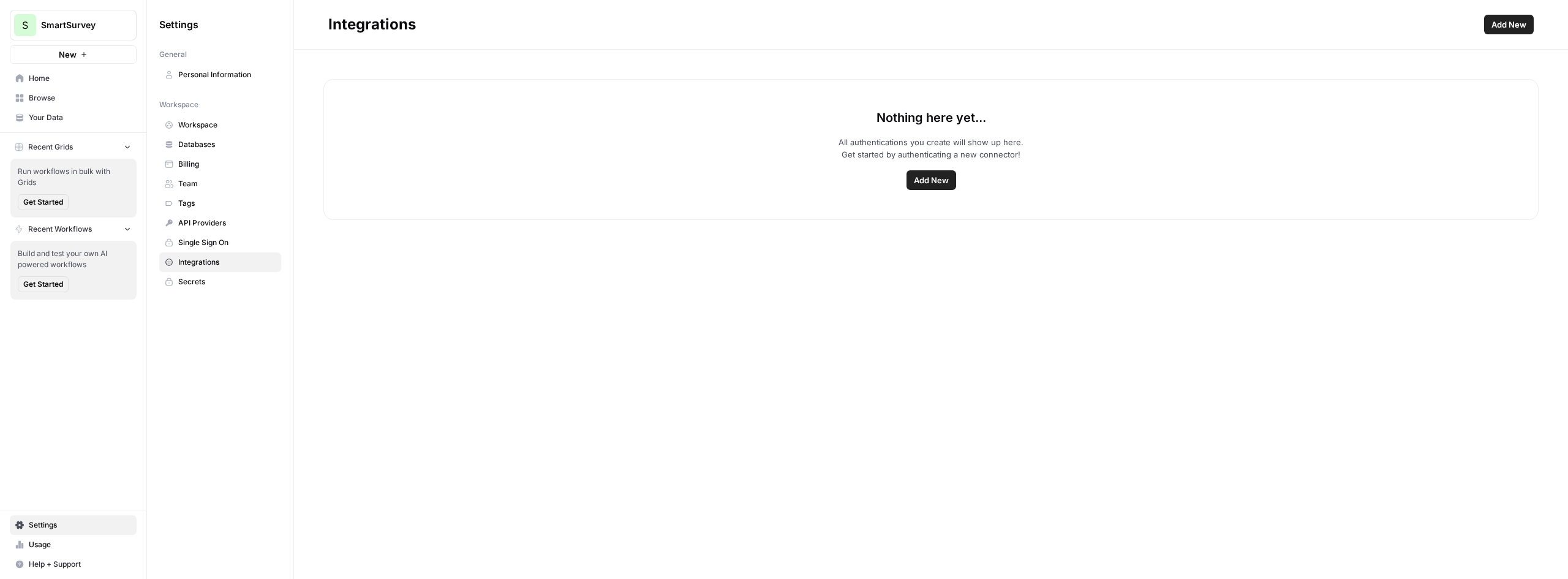
click at [935, 183] on span "Add New" at bounding box center [931, 180] width 35 height 13
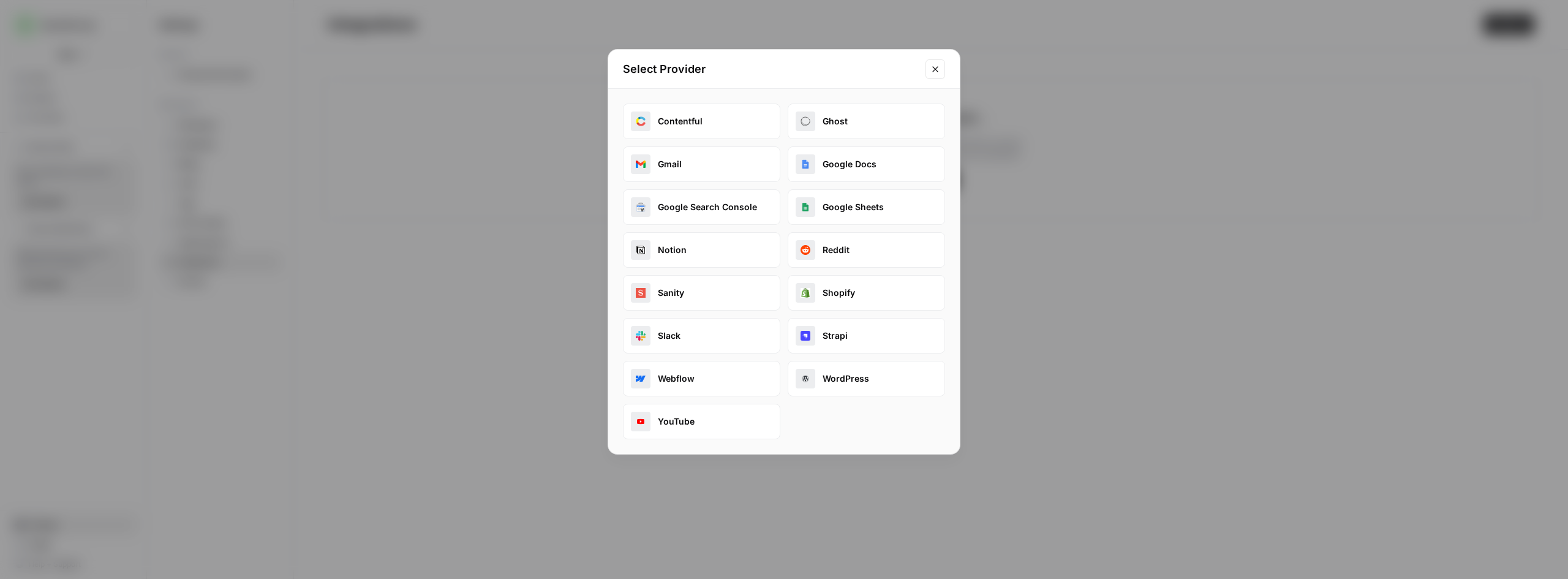
click at [929, 65] on button "Close modal" at bounding box center [935, 69] width 20 height 20
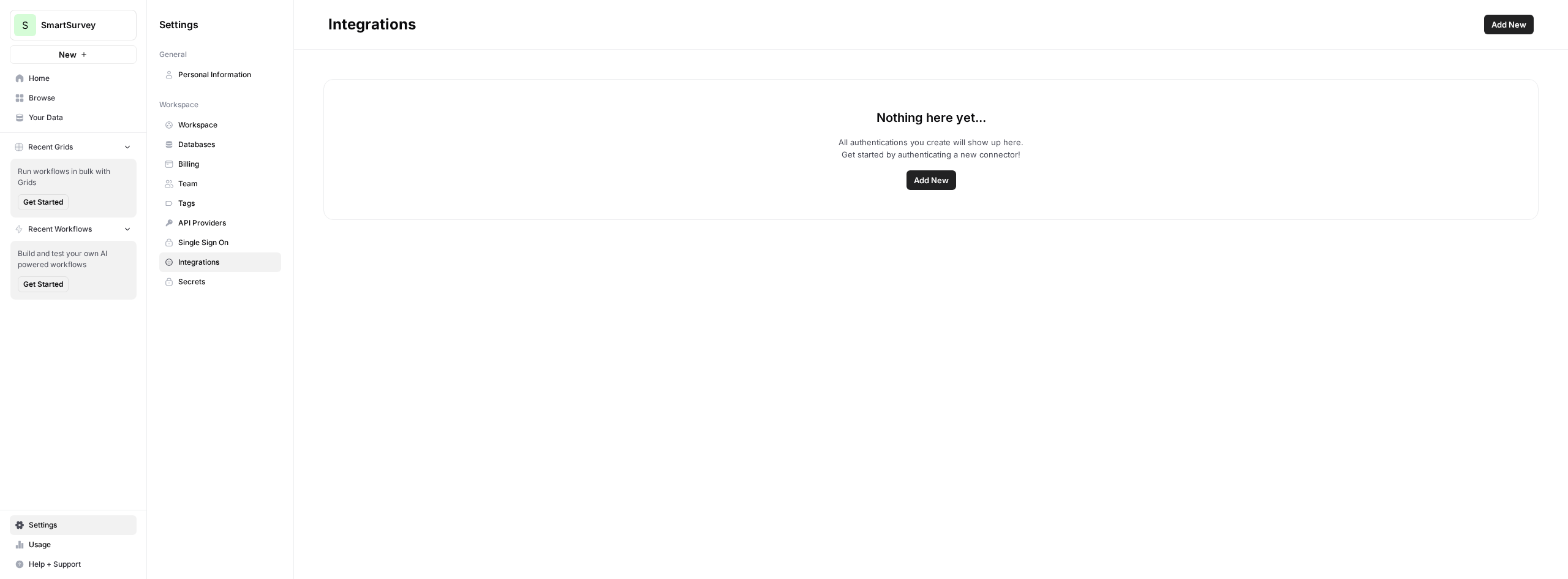
click at [42, 78] on span "Home" at bounding box center [80, 78] width 102 height 11
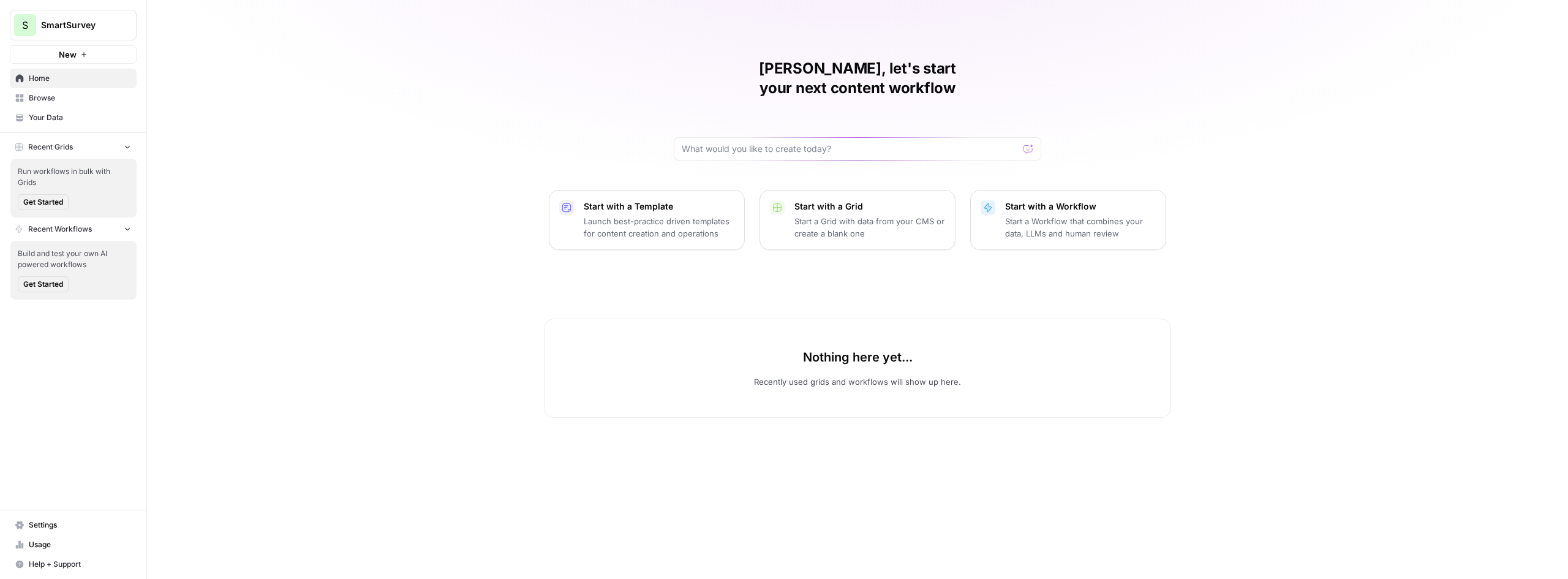
click at [648, 200] on p "Start with a Template" at bounding box center [659, 206] width 151 height 13
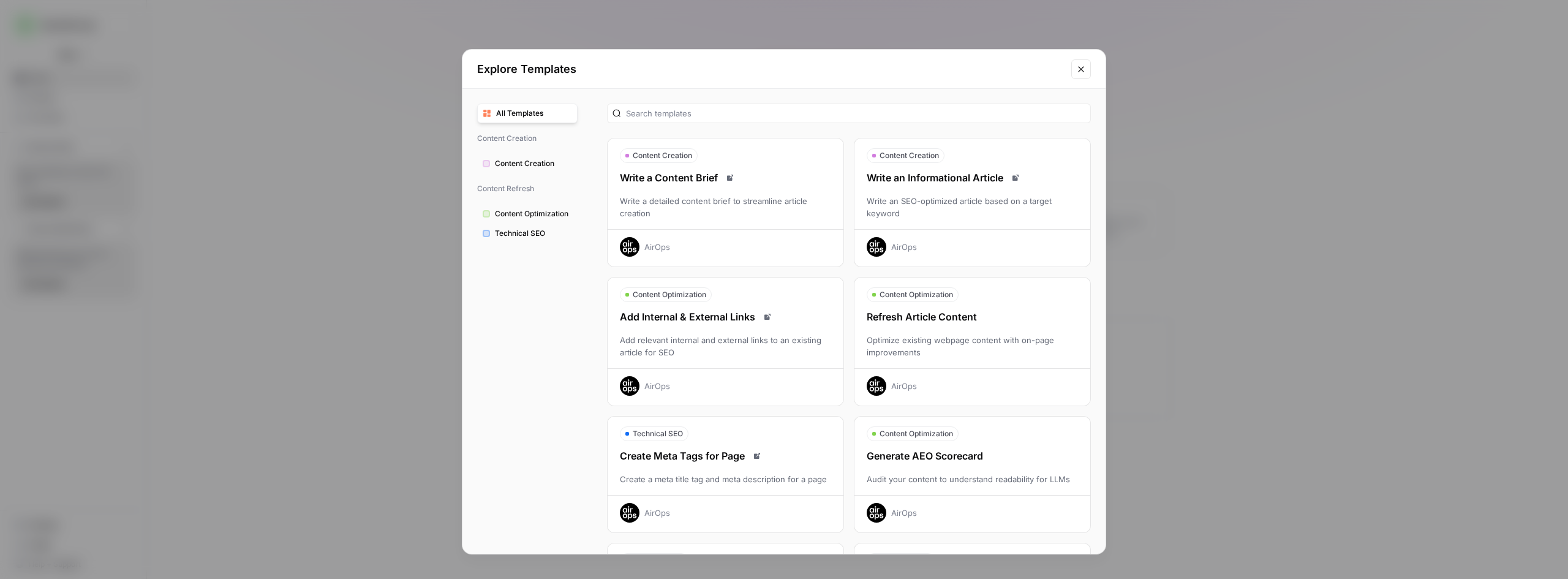
click at [959, 316] on div "Refresh Article Content" at bounding box center [973, 317] width 236 height 15
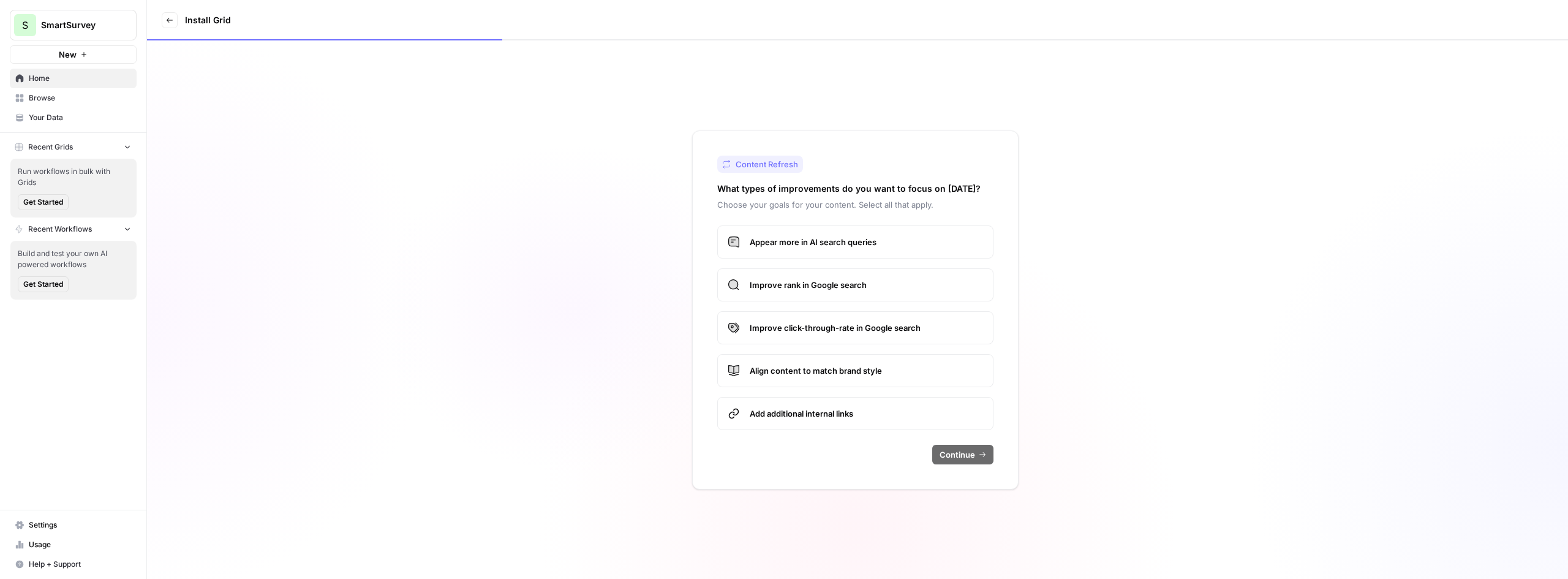
click at [914, 243] on span "Appear more in AI search queries" at bounding box center [867, 242] width 233 height 13
click at [913, 286] on span "Improve rank in Google search" at bounding box center [867, 285] width 233 height 13
click at [933, 332] on span "Improve click-through-rate in Google search" at bounding box center [867, 328] width 233 height 13
click at [924, 383] on label "Align content to match brand style" at bounding box center [855, 371] width 276 height 33
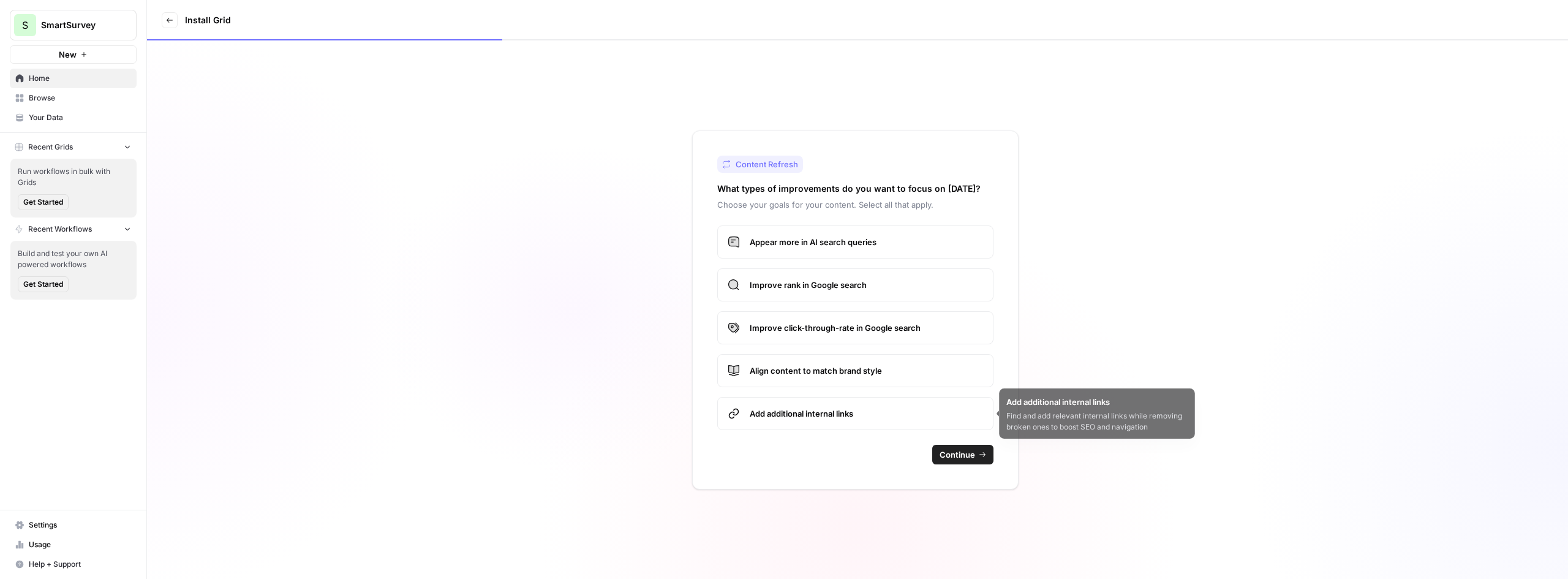
click at [923, 416] on span "Add additional internal links" at bounding box center [867, 413] width 233 height 13
click at [951, 461] on button "Continue" at bounding box center [963, 455] width 61 height 20
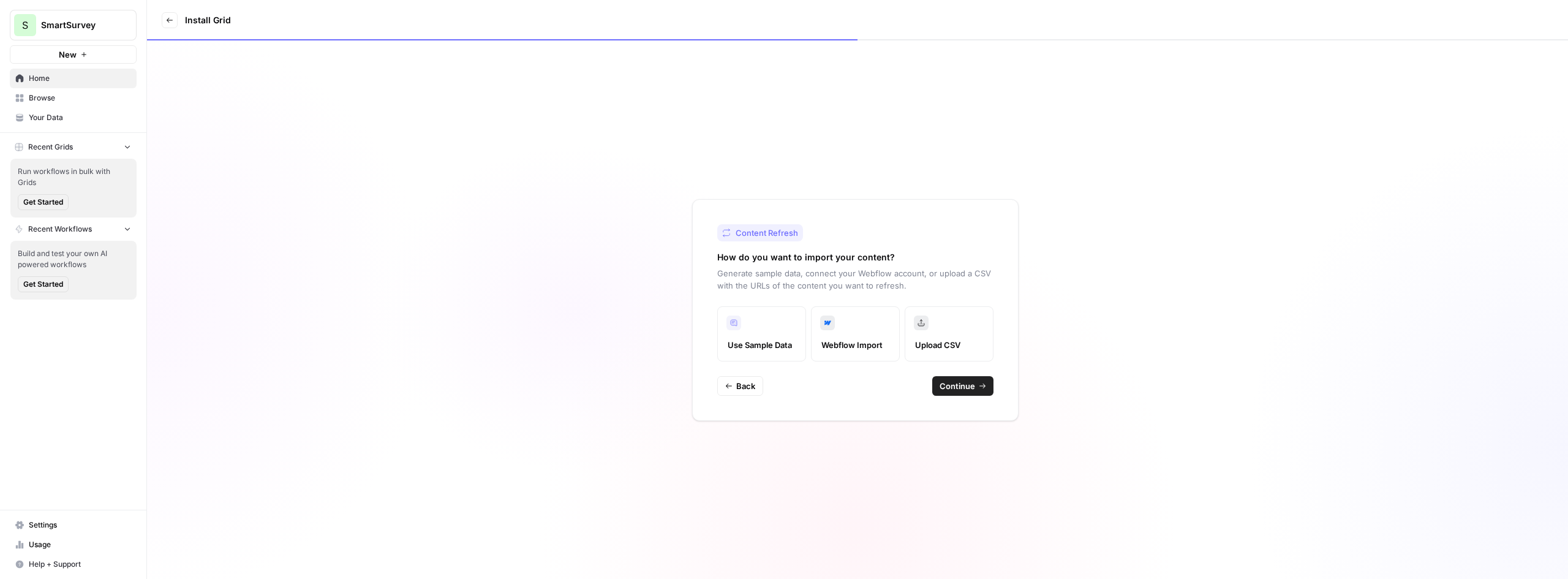
click at [942, 336] on label "Upload CSV" at bounding box center [949, 334] width 89 height 55
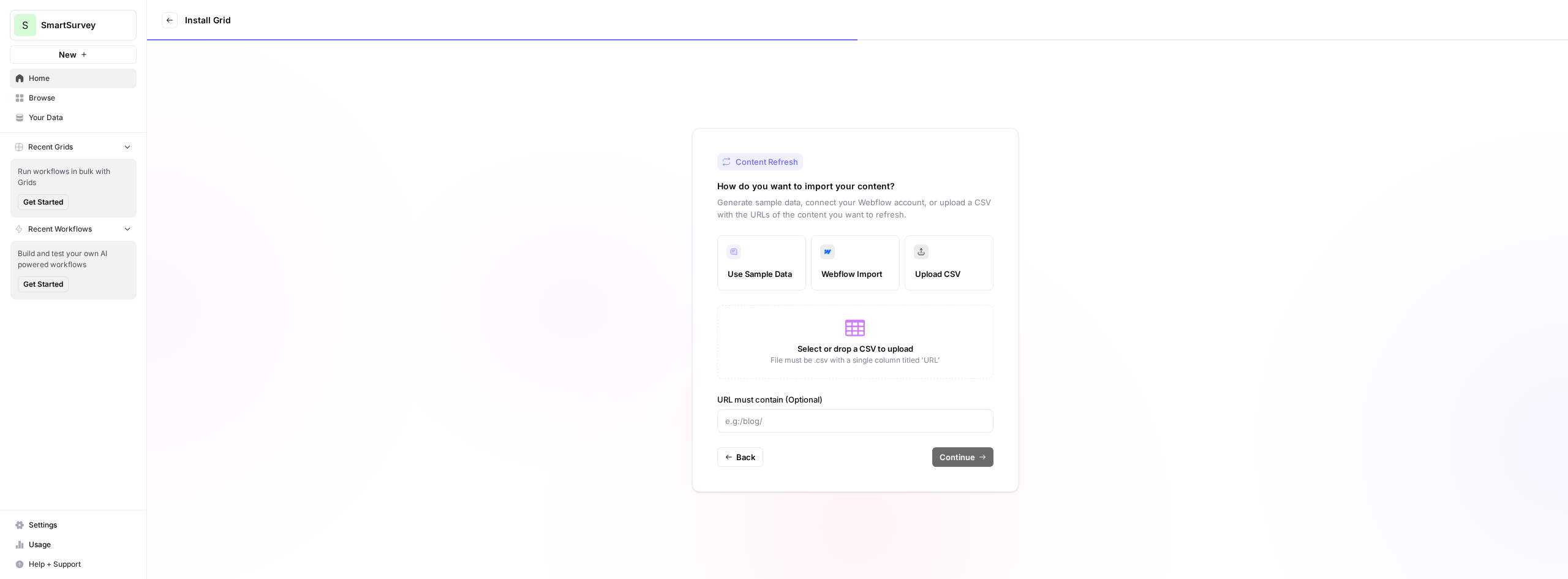
click at [855, 265] on label "Webflow Import" at bounding box center [856, 263] width 89 height 55
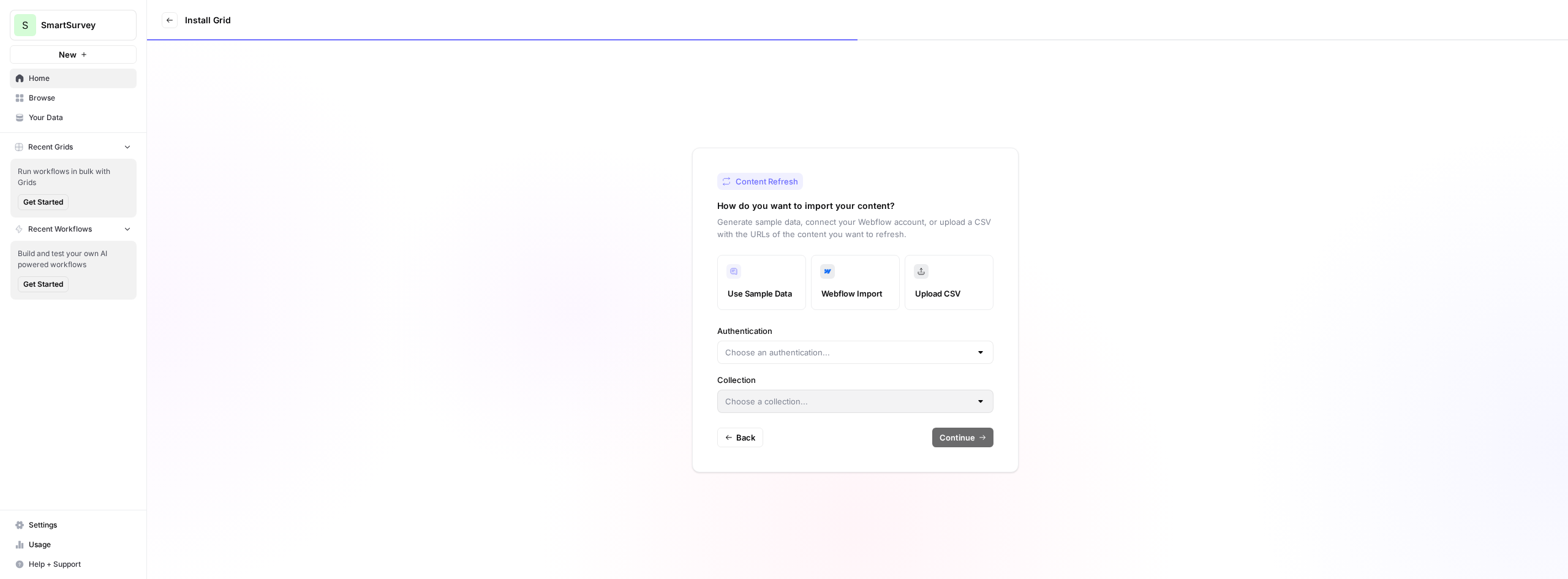
click at [861, 359] on div at bounding box center [855, 352] width 276 height 23
click at [985, 328] on label "Authentication" at bounding box center [855, 331] width 276 height 13
click at [971, 346] on input "Authentication" at bounding box center [848, 352] width 246 height 13
click at [872, 379] on span "Create new" at bounding box center [860, 383] width 237 height 13
click at [39, 74] on span "Home" at bounding box center [80, 78] width 102 height 11
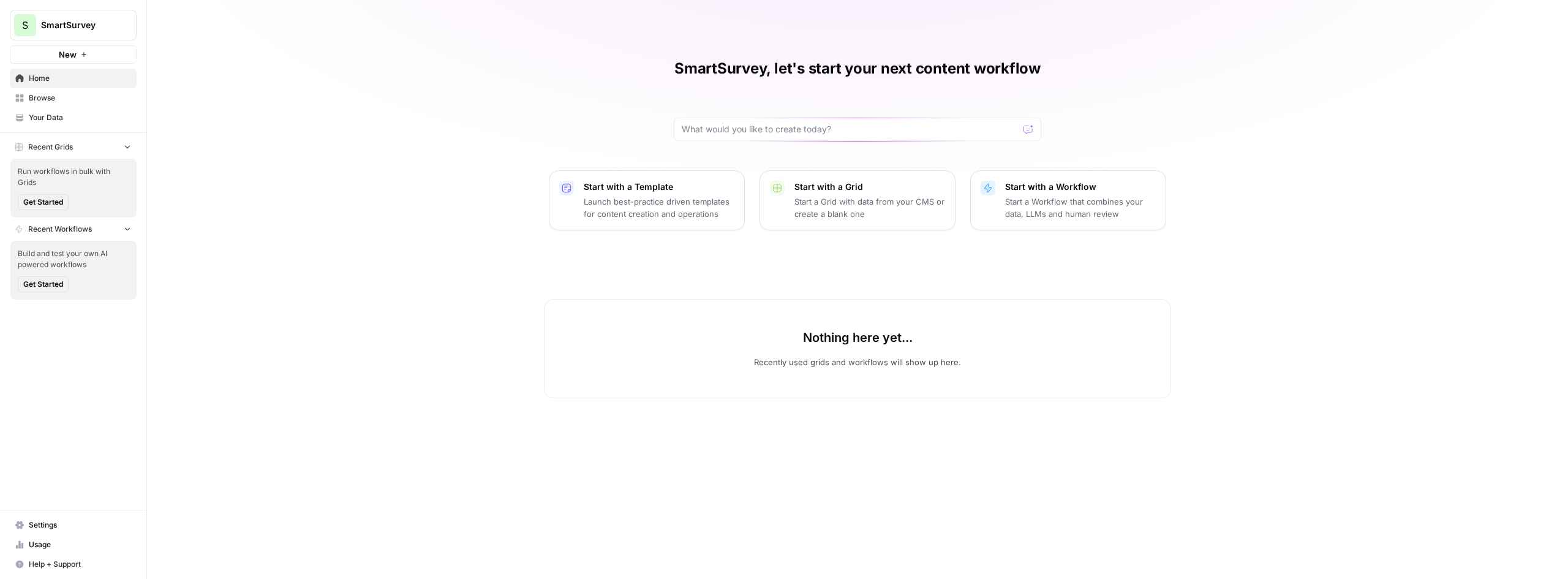
click at [47, 526] on span "Settings" at bounding box center [80, 525] width 102 height 11
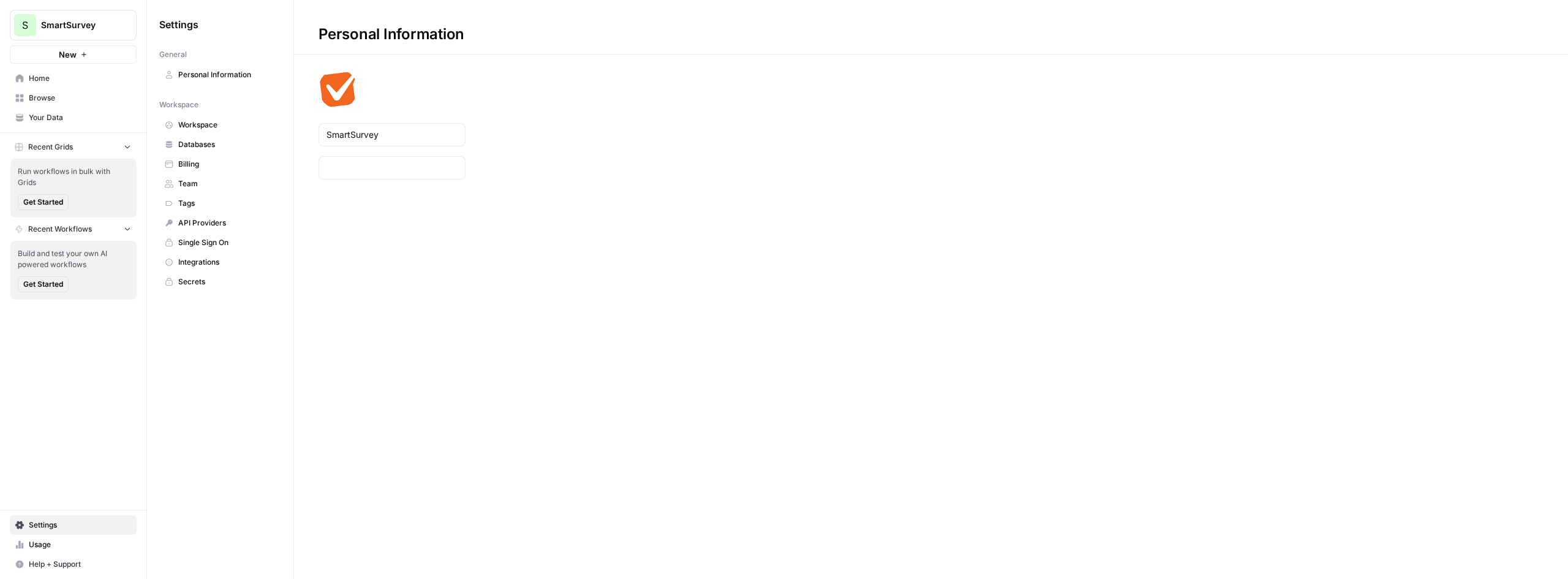
click at [204, 169] on span "Billing" at bounding box center [227, 164] width 98 height 11
click at [209, 143] on span "Databases" at bounding box center [227, 144] width 98 height 11
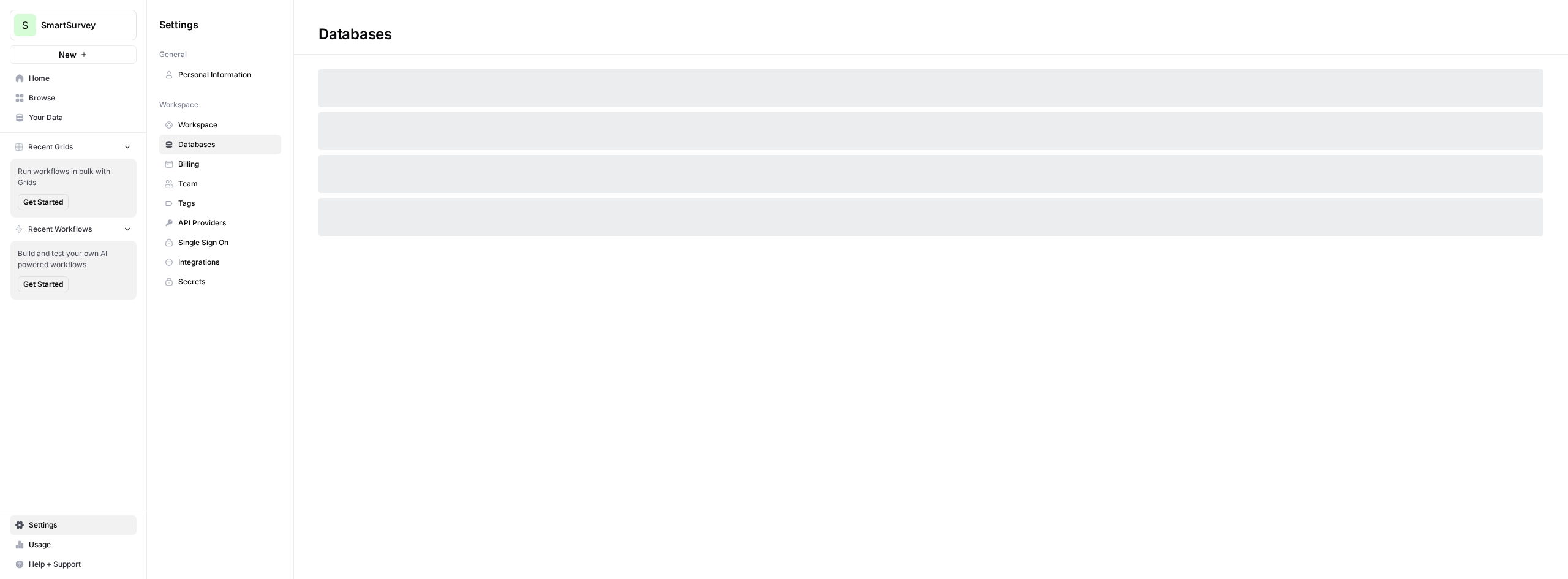
click at [42, 74] on span "Home" at bounding box center [80, 78] width 102 height 11
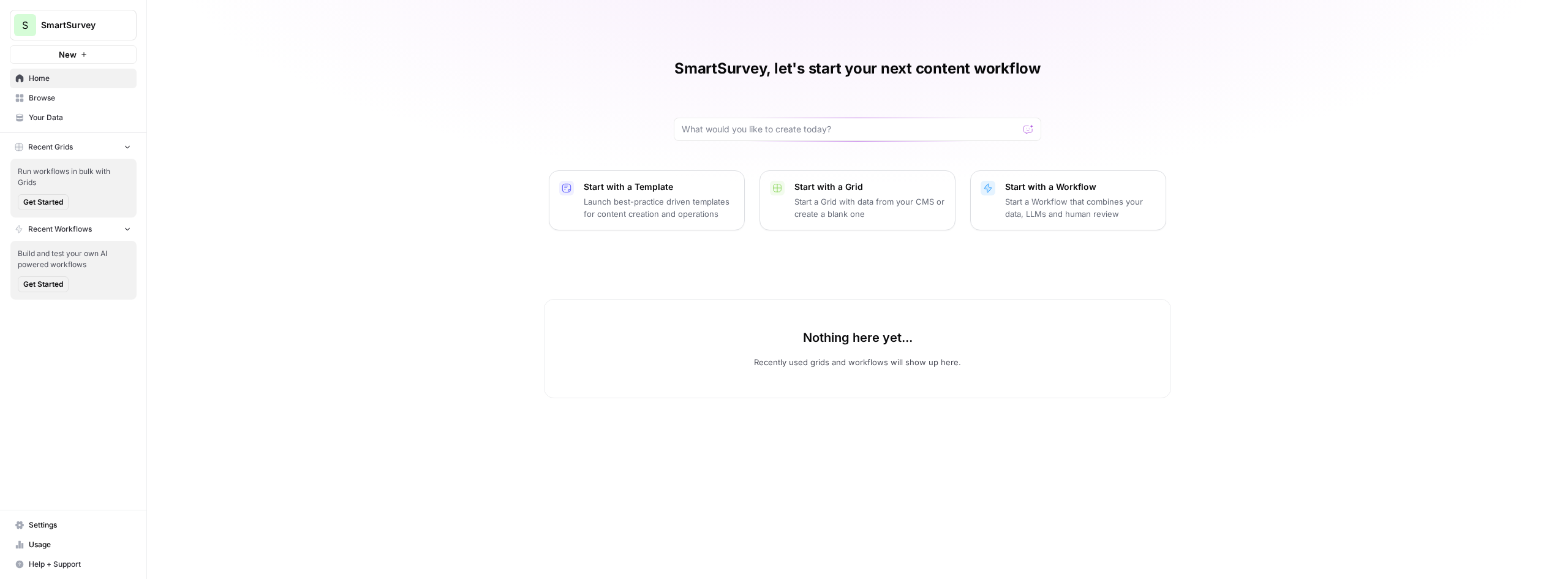
click at [49, 52] on button "New" at bounding box center [73, 55] width 127 height 18
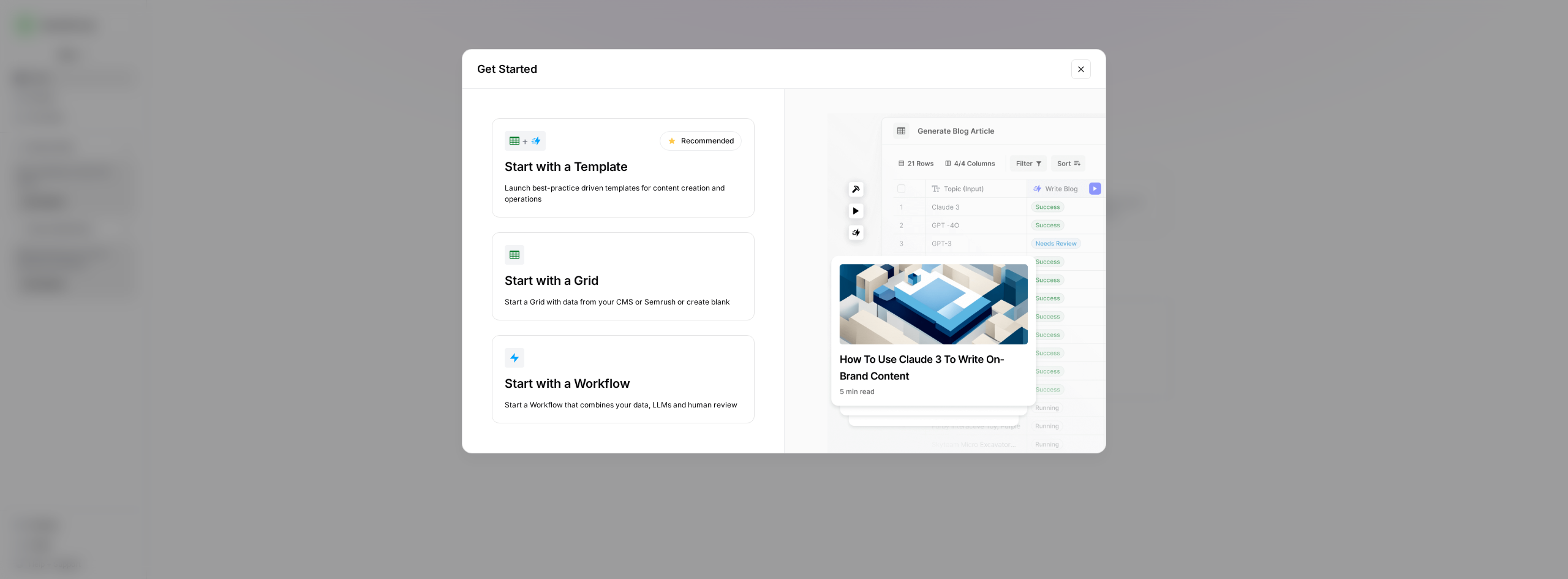
click at [1078, 55] on div "Get Started" at bounding box center [784, 69] width 643 height 39
click at [1079, 63] on button "Close modal" at bounding box center [1082, 69] width 20 height 20
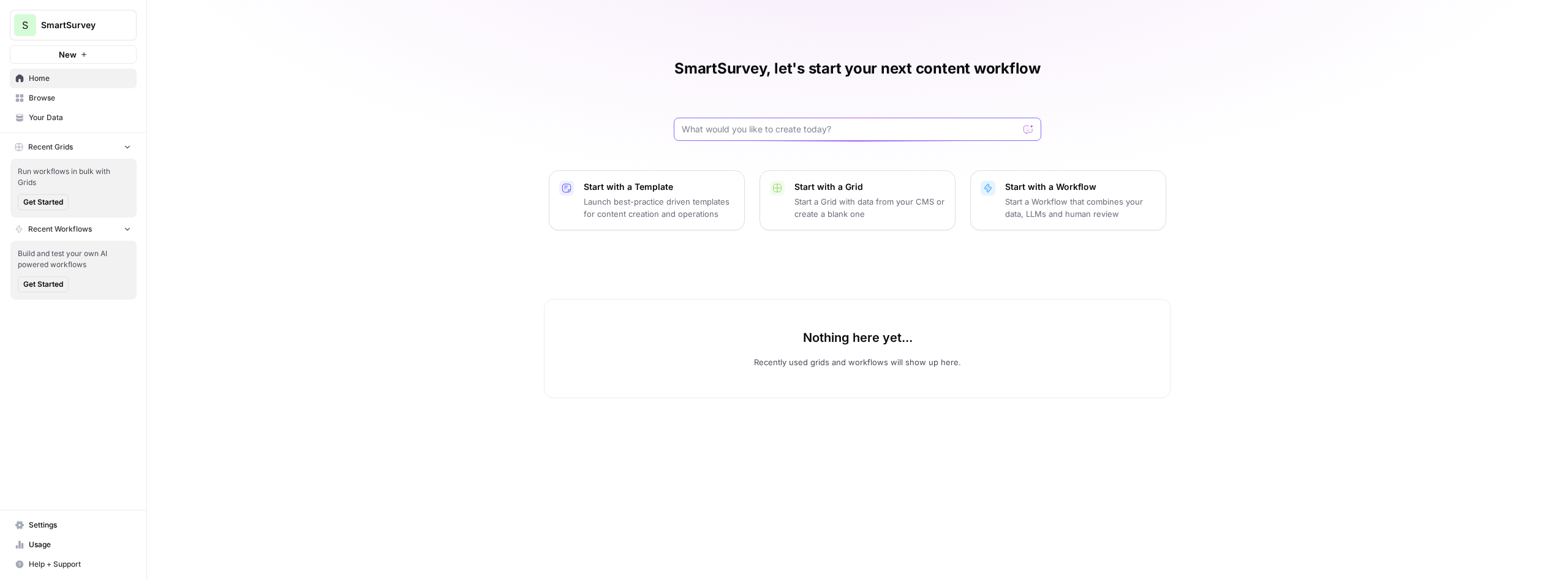
click at [840, 129] on input "text" at bounding box center [850, 129] width 337 height 13
click at [59, 117] on span "Your Data" at bounding box center [80, 117] width 102 height 11
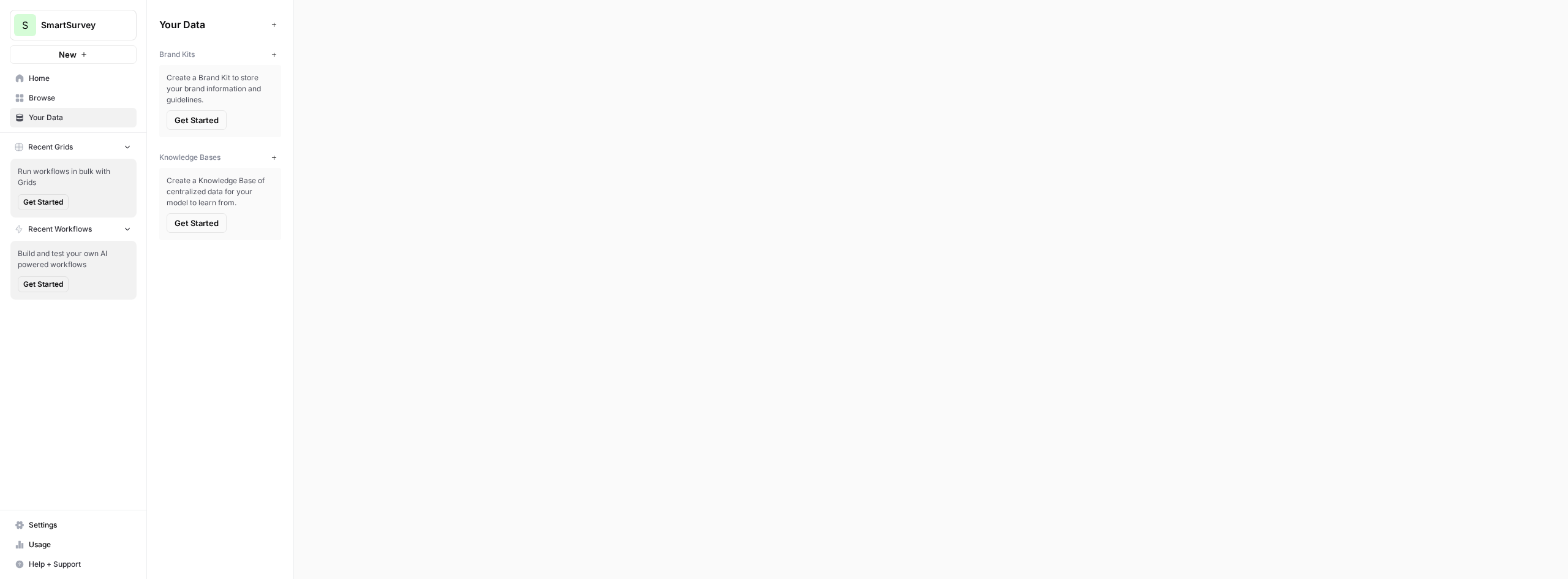
click at [183, 122] on span "Get Started" at bounding box center [196, 120] width 44 height 13
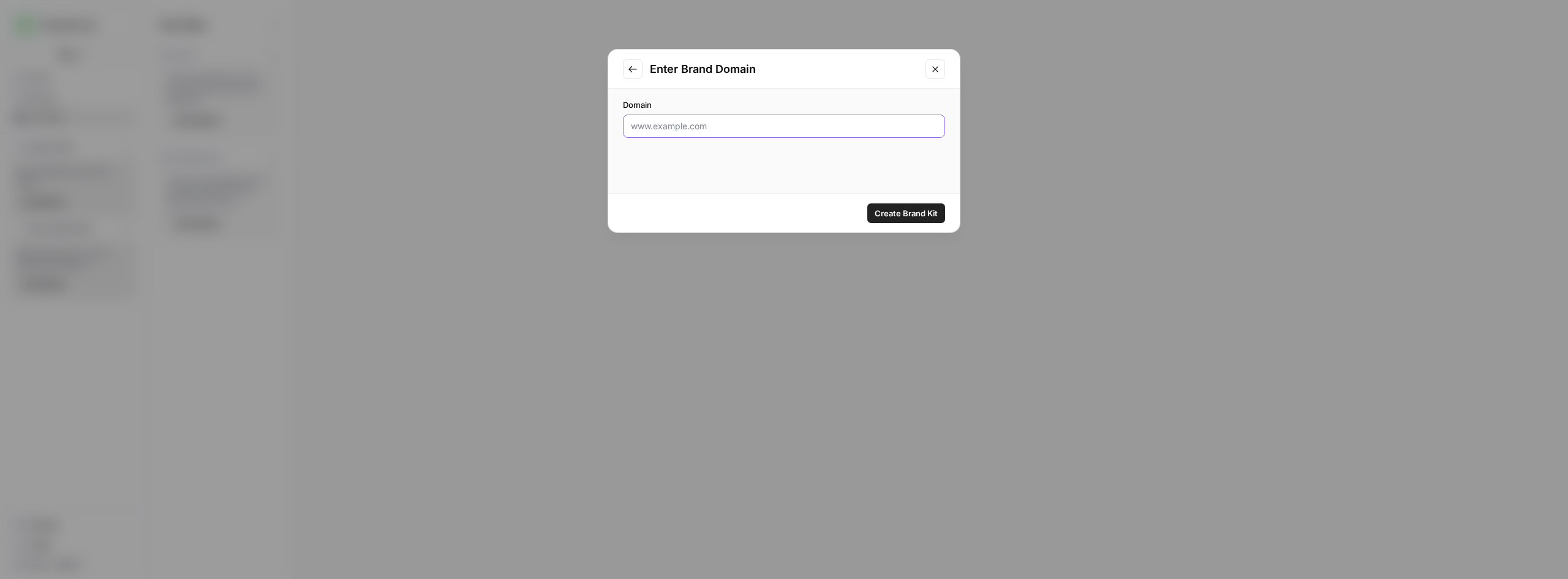
click at [765, 121] on input "Domain" at bounding box center [784, 126] width 306 height 13
type input "[DOMAIN_NAME]"
click button "Create Brand Kit" at bounding box center [906, 214] width 78 height 20
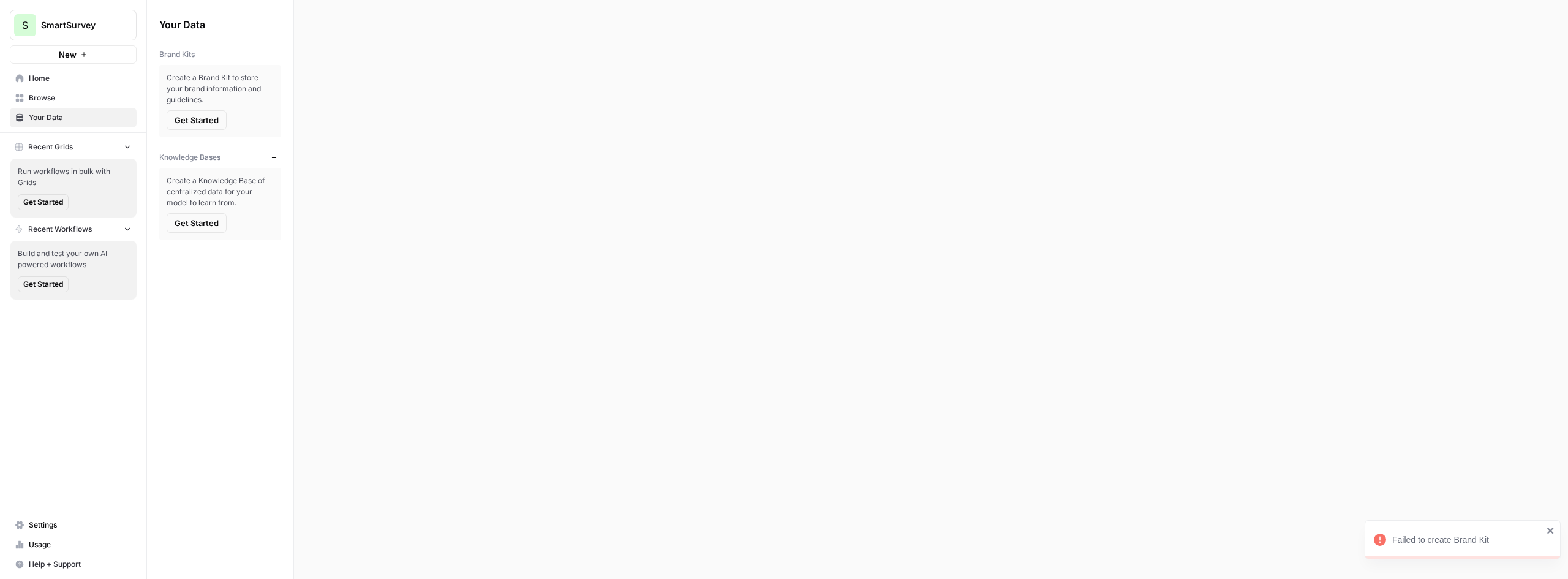
click at [210, 222] on span "Get Started" at bounding box center [196, 223] width 44 height 13
click at [200, 229] on span "Get Started" at bounding box center [196, 223] width 44 height 13
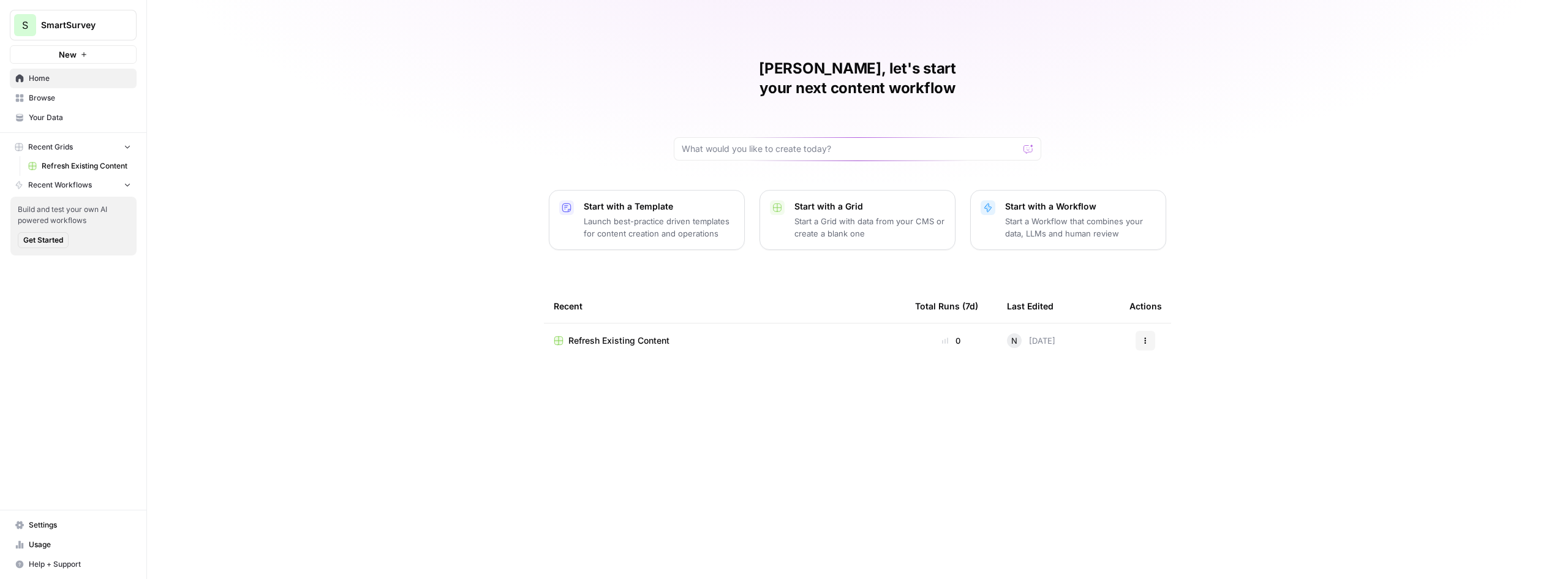
click at [92, 22] on span "SmartSurvey" at bounding box center [78, 25] width 74 height 13
click at [30, 94] on span "Browse" at bounding box center [80, 98] width 102 height 11
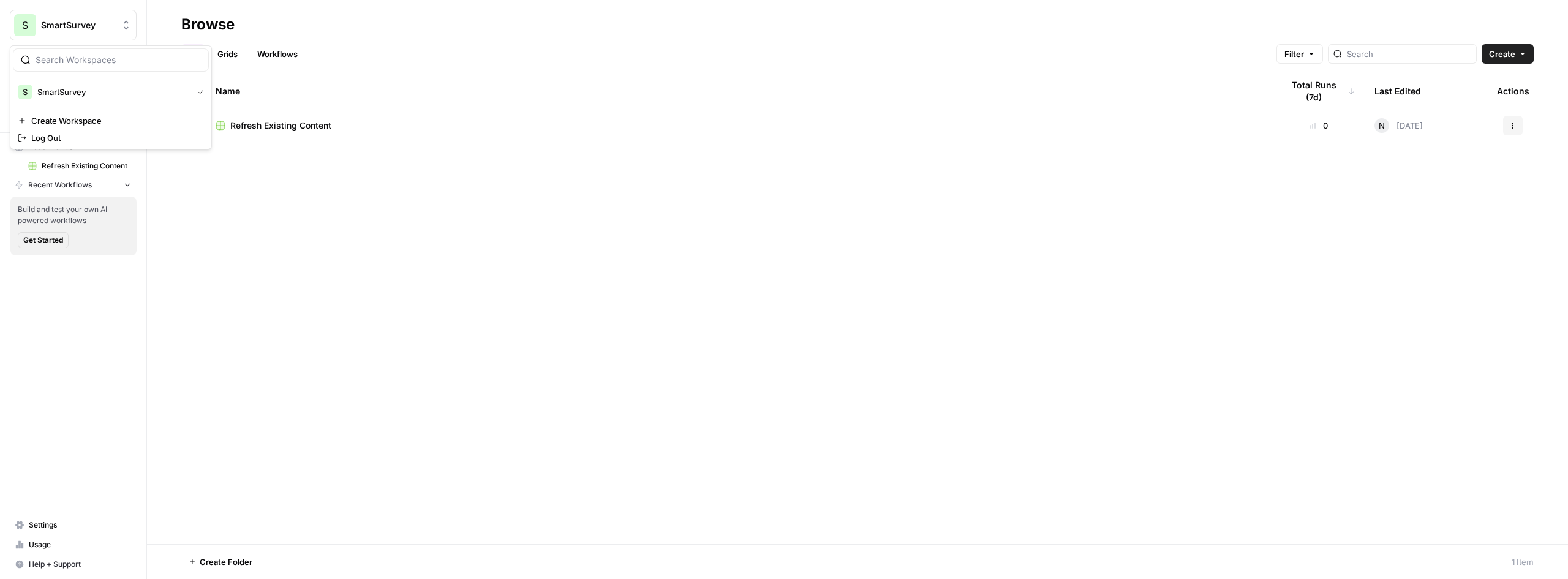
click at [88, 22] on span "SmartSurvey" at bounding box center [78, 25] width 74 height 13
click at [1074, 324] on div "Name Total Runs (7d) Last Edited Actions Refresh Existing Content 0 N [DATE] Ac…" at bounding box center [857, 309] width 1421 height 470
click at [74, 34] on button "S SmartSurvey" at bounding box center [73, 25] width 127 height 30
click at [73, 26] on span "SmartSurvey" at bounding box center [78, 25] width 74 height 13
click at [49, 75] on span "Home" at bounding box center [80, 78] width 102 height 11
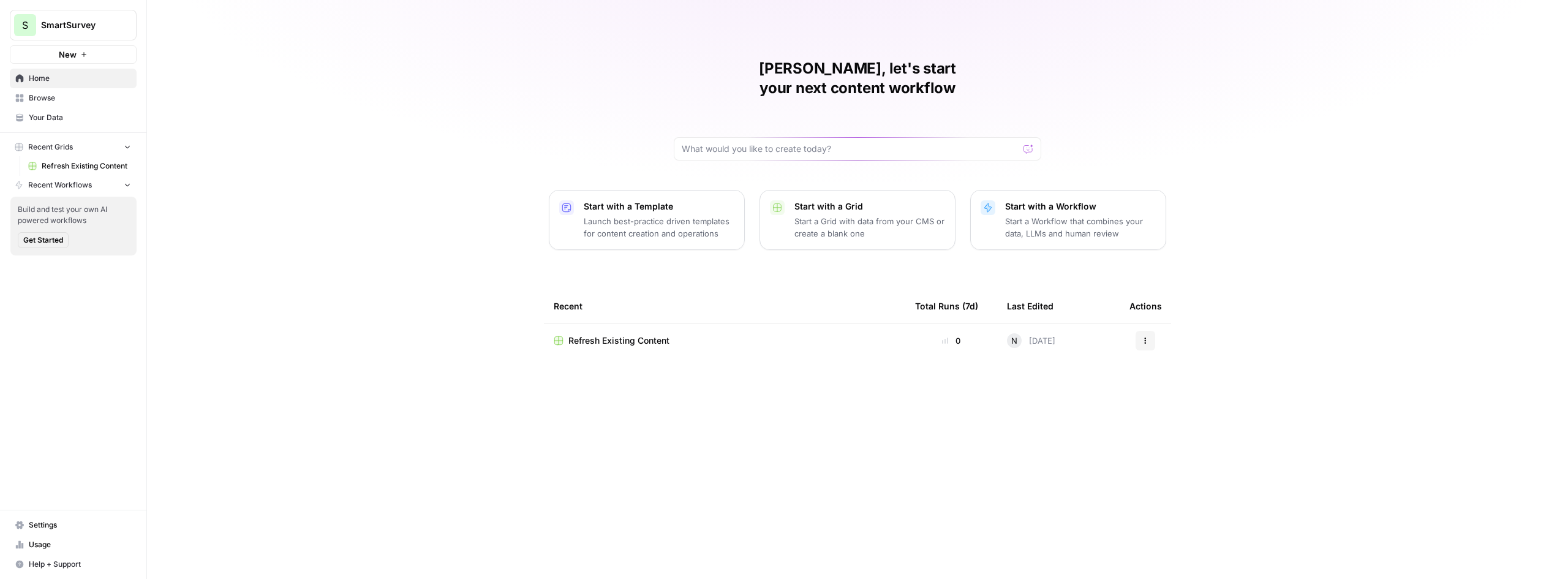
click at [51, 28] on span "SmartSurvey" at bounding box center [78, 25] width 74 height 13
click at [40, 142] on span "Log Out" at bounding box center [115, 138] width 168 height 13
